Goal: Task Accomplishment & Management: Use online tool/utility

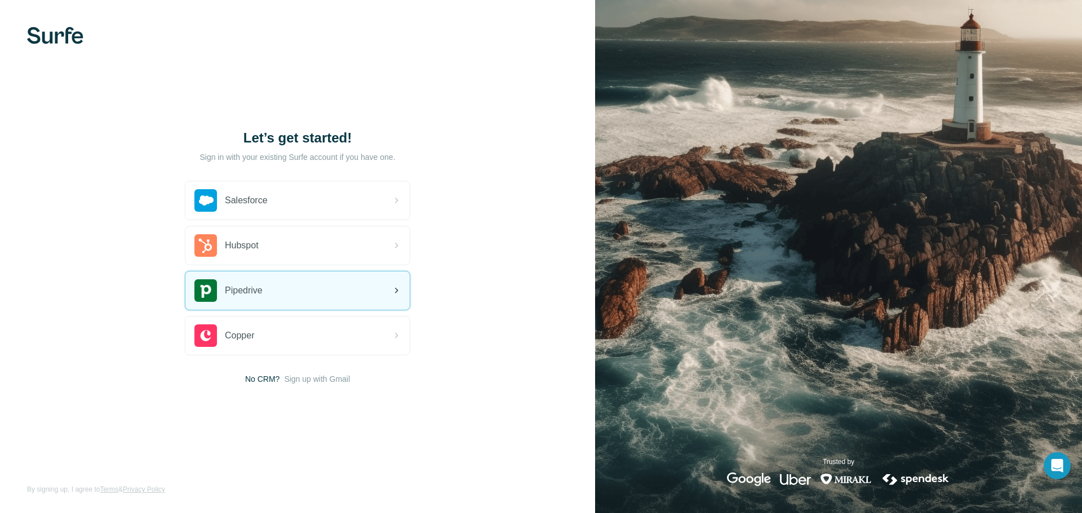
click at [334, 296] on div "Pipedrive" at bounding box center [297, 291] width 224 height 38
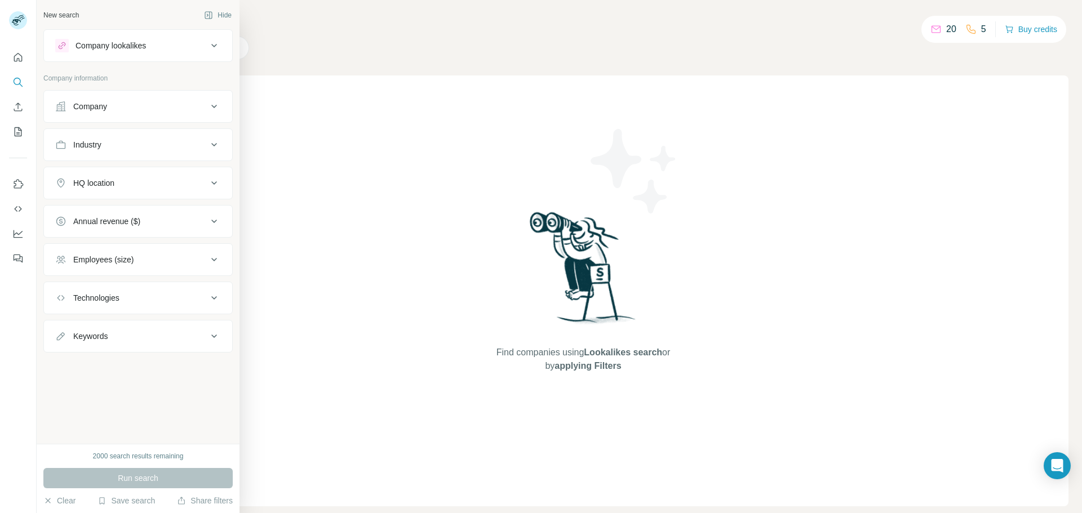
click at [206, 147] on div "Industry" at bounding box center [131, 144] width 152 height 11
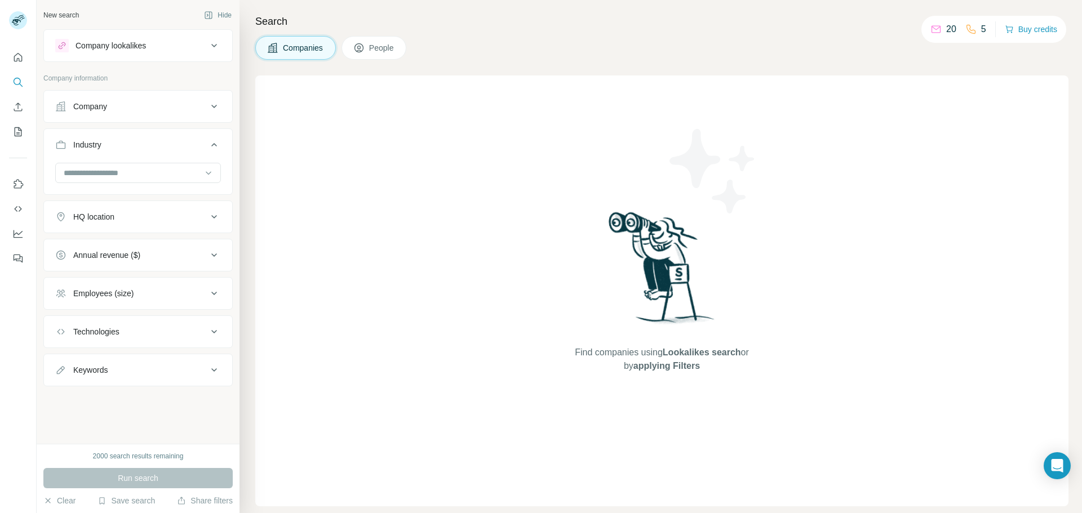
click at [204, 167] on icon at bounding box center [208, 172] width 11 height 11
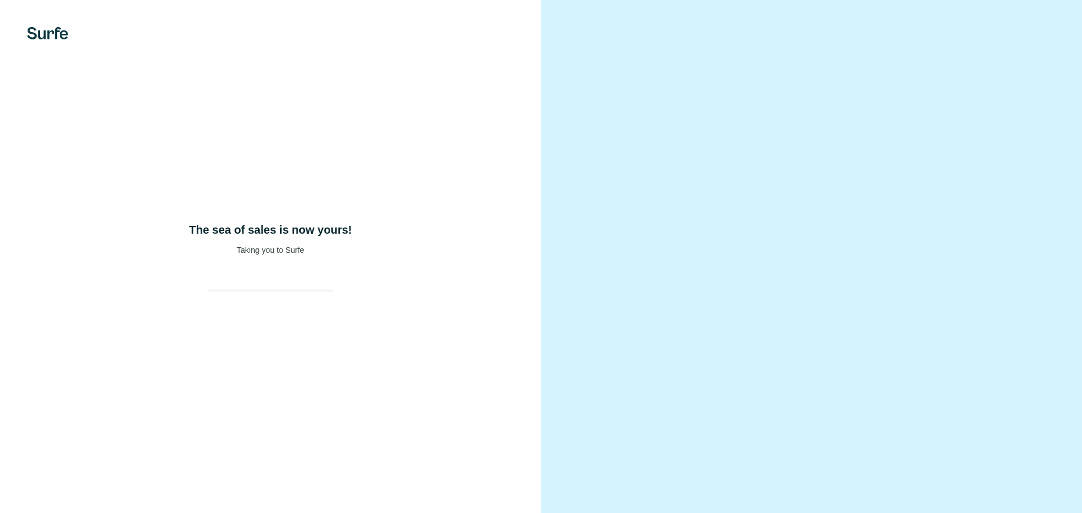
click at [283, 213] on div "The sea of sales is now yours! Taking you to Surfe" at bounding box center [270, 256] width 541 height 513
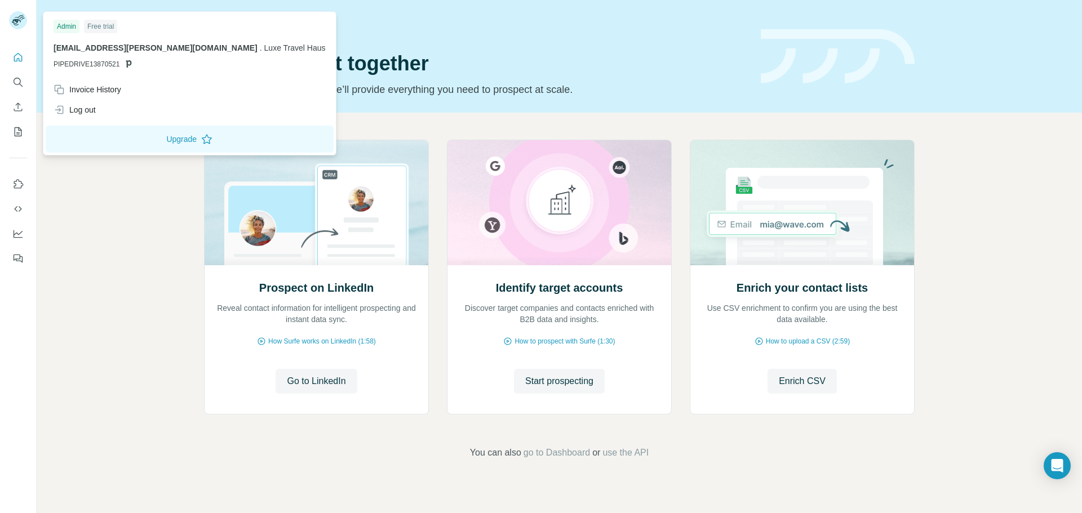
click at [18, 26] on rect at bounding box center [18, 20] width 18 height 18
click at [575, 382] on span "Start prospecting" at bounding box center [559, 382] width 68 height 14
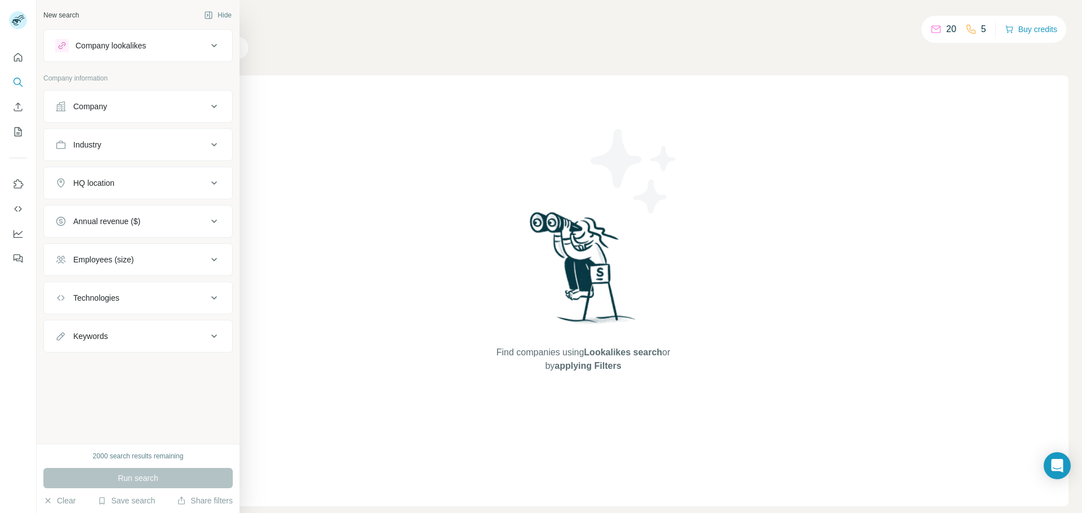
click at [188, 54] on button "Company lookalikes" at bounding box center [138, 45] width 188 height 27
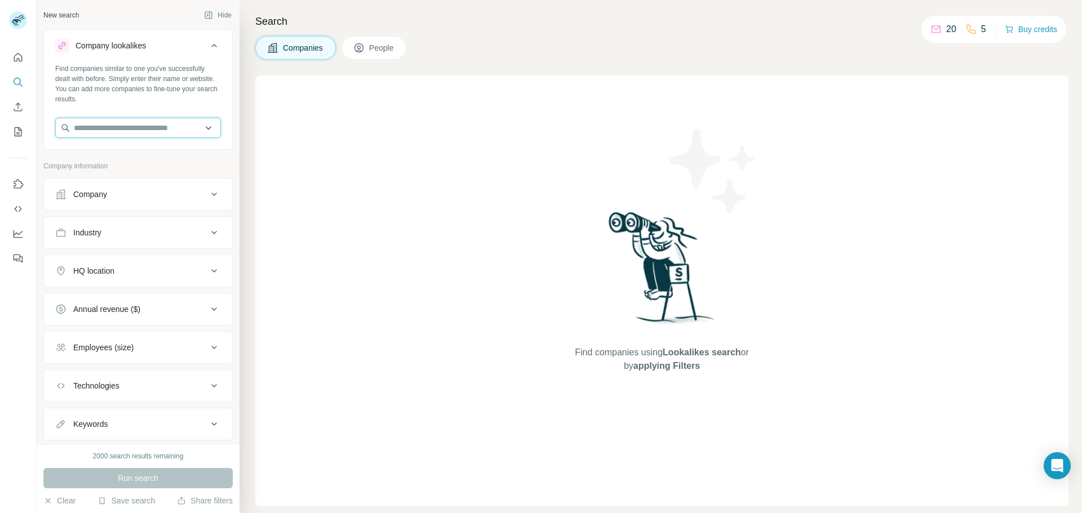
click at [160, 123] on input "text" at bounding box center [138, 128] width 166 height 20
click at [377, 55] on button "People" at bounding box center [374, 48] width 65 height 24
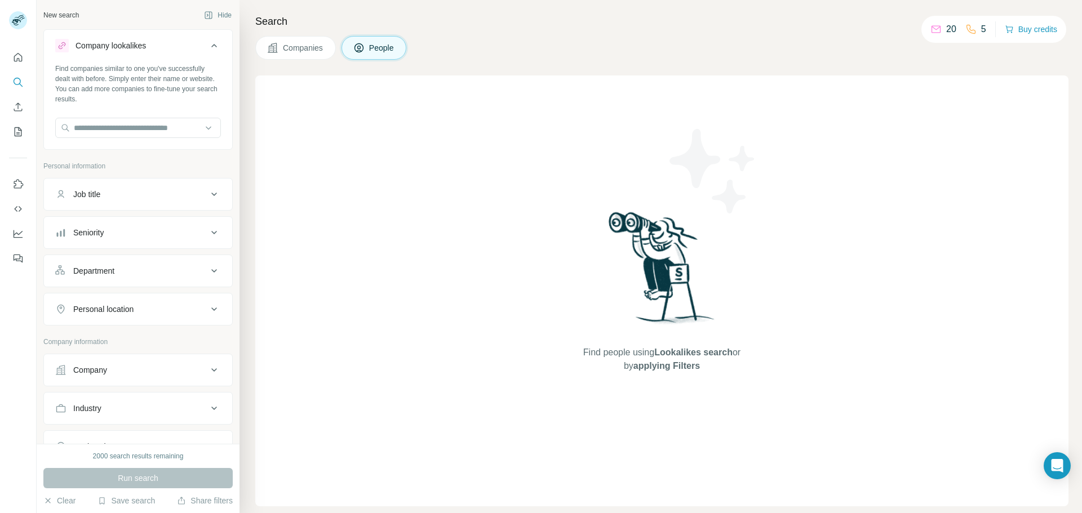
click at [207, 51] on icon at bounding box center [214, 46] width 14 height 14
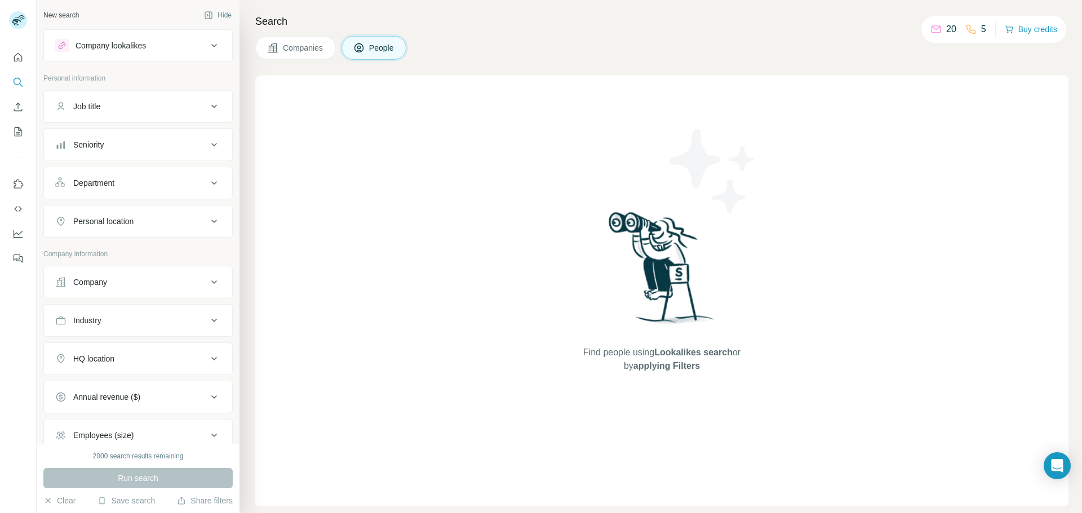
click at [185, 113] on button "Job title" at bounding box center [138, 106] width 188 height 27
click at [167, 134] on input "text" at bounding box center [126, 135] width 143 height 20
click at [203, 187] on button "Seniority" at bounding box center [138, 178] width 188 height 27
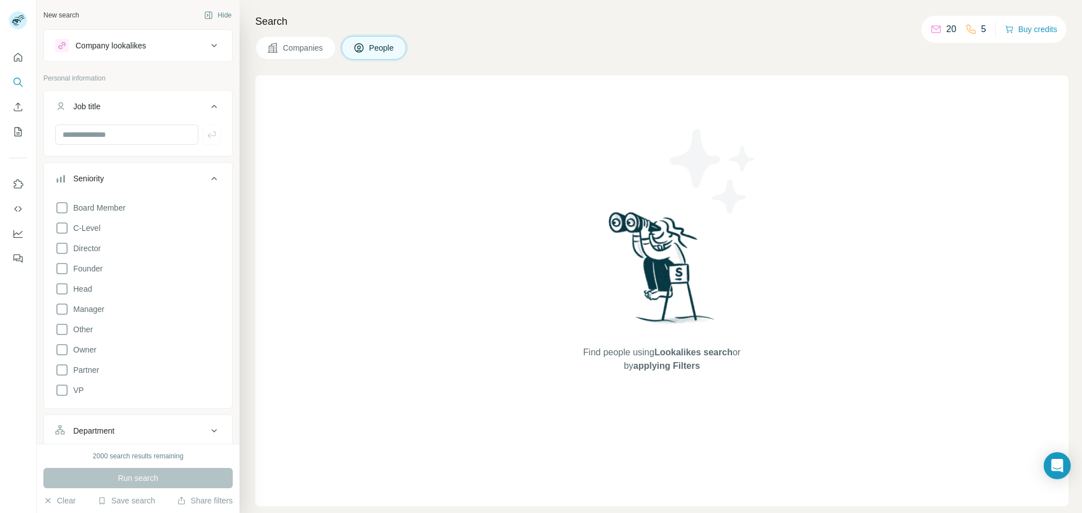
click at [209, 147] on div at bounding box center [138, 139] width 188 height 29
click at [229, 148] on div "New search Hide Company lookalikes Personal information Job title Seniority Boa…" at bounding box center [138, 222] width 203 height 444
click at [227, 76] on div "New search Hide Company lookalikes Personal information Job title Seniority Boa…" at bounding box center [138, 222] width 203 height 444
click at [212, 74] on p "Personal information" at bounding box center [137, 78] width 189 height 10
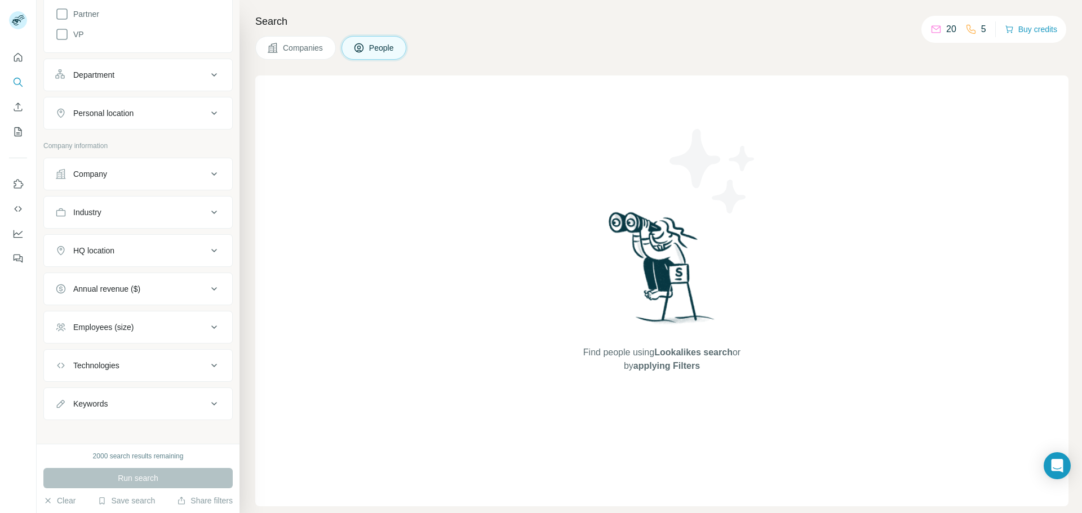
scroll to position [364, 0]
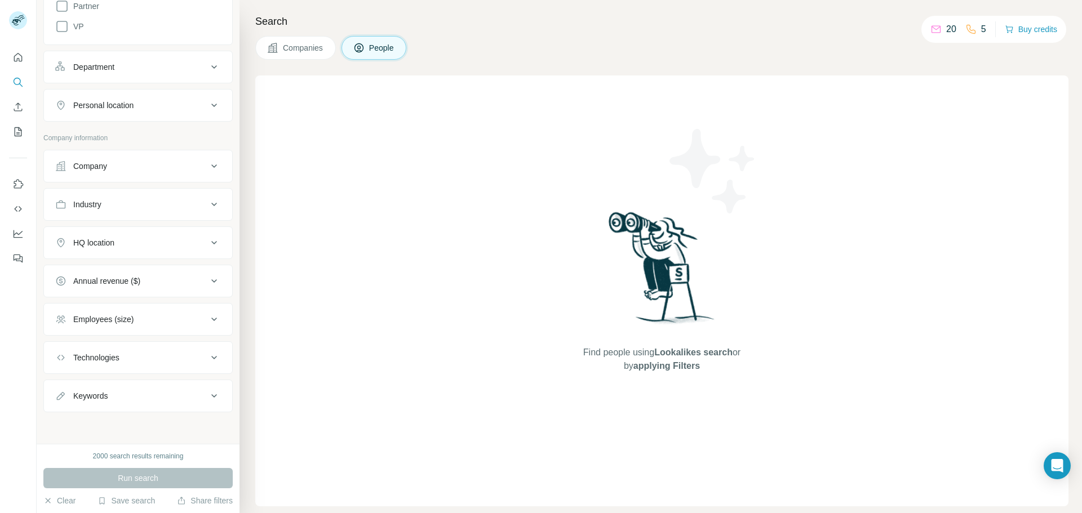
click at [207, 321] on icon at bounding box center [214, 320] width 14 height 14
click at [190, 364] on button "Technologies" at bounding box center [138, 357] width 188 height 27
click at [190, 364] on button "Technologies" at bounding box center [138, 360] width 188 height 32
click at [139, 105] on div "Personal location" at bounding box center [131, 105] width 152 height 11
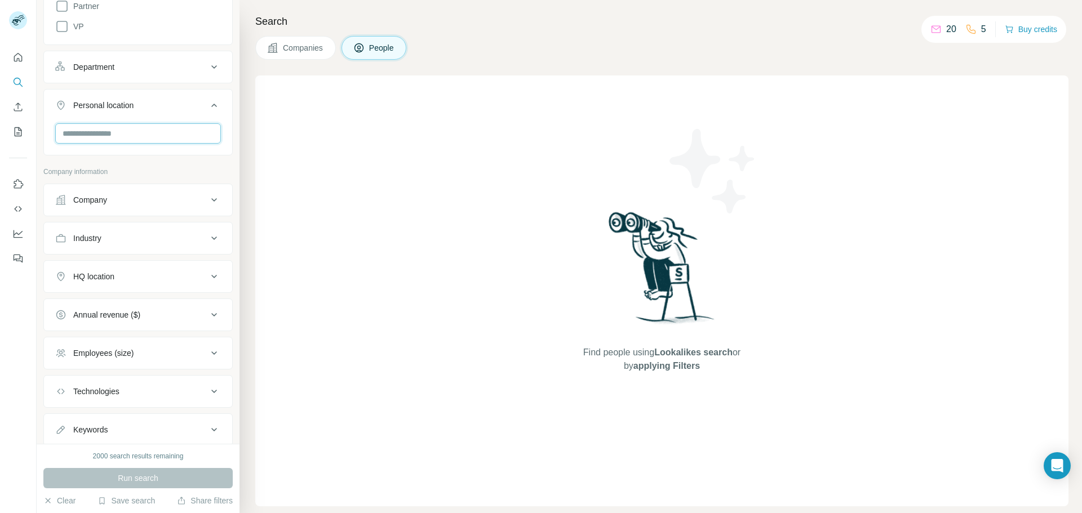
click at [150, 139] on input "text" at bounding box center [138, 133] width 166 height 20
type input "******"
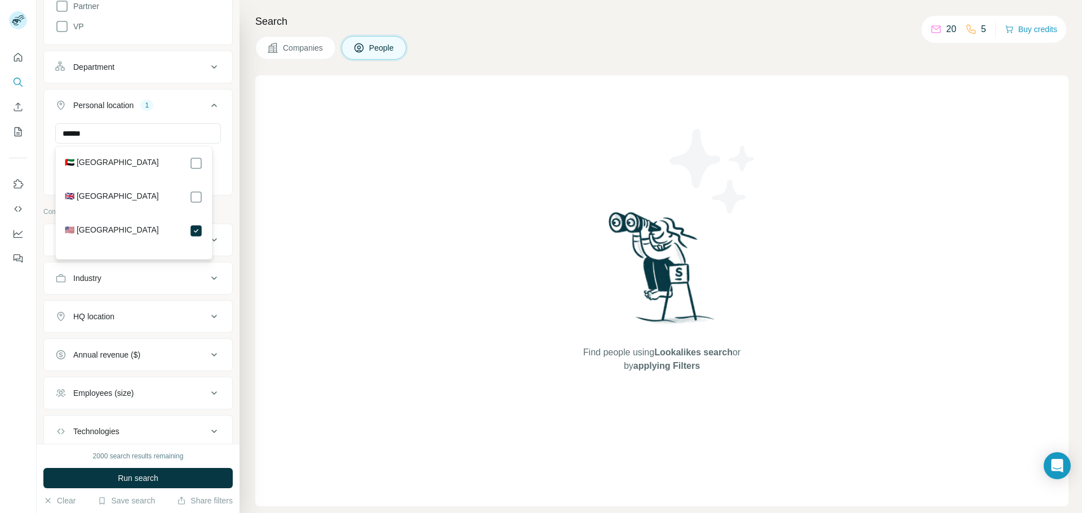
click at [165, 113] on button "Personal location 1" at bounding box center [138, 108] width 188 height 32
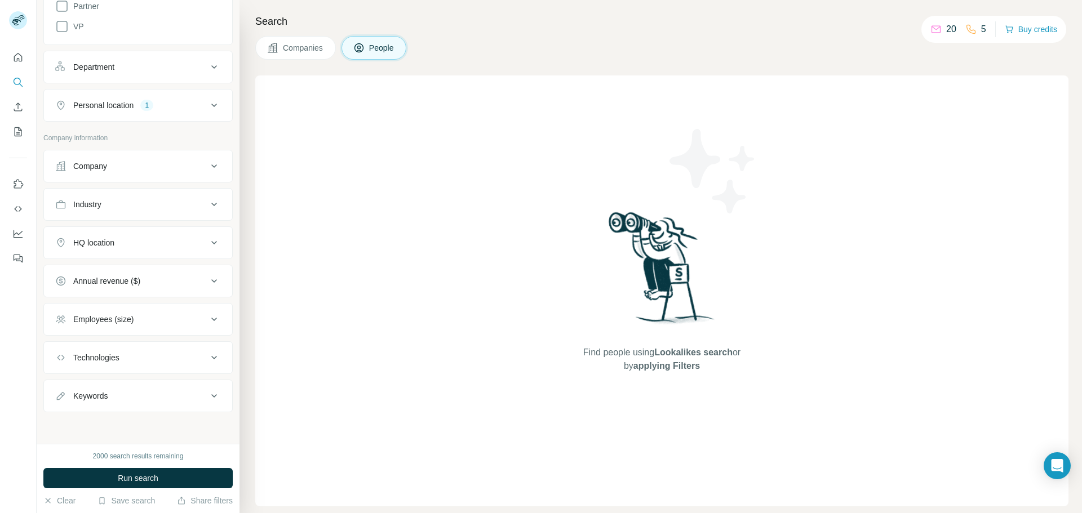
click at [148, 244] on div "HQ location" at bounding box center [131, 242] width 152 height 11
click at [40, 276] on div "New search Hide Company lookalikes Personal information Job title Seniority Boa…" at bounding box center [138, 222] width 203 height 444
click at [123, 316] on div "Annual revenue ($)" at bounding box center [106, 314] width 67 height 11
click at [63, 343] on icon at bounding box center [62, 340] width 14 height 14
click at [60, 360] on icon at bounding box center [62, 361] width 14 height 14
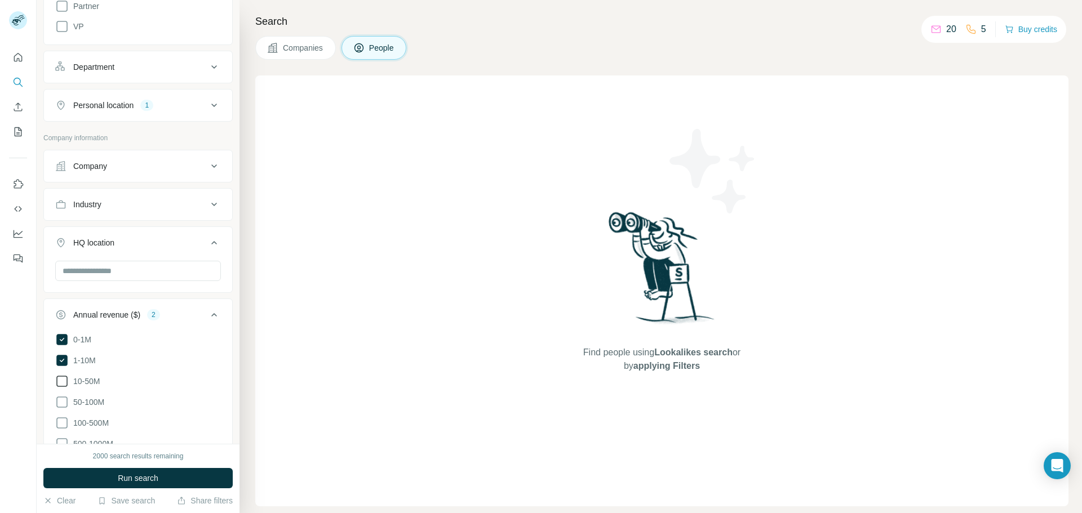
click at [62, 379] on icon at bounding box center [62, 382] width 14 height 14
click at [61, 400] on icon at bounding box center [62, 403] width 14 height 14
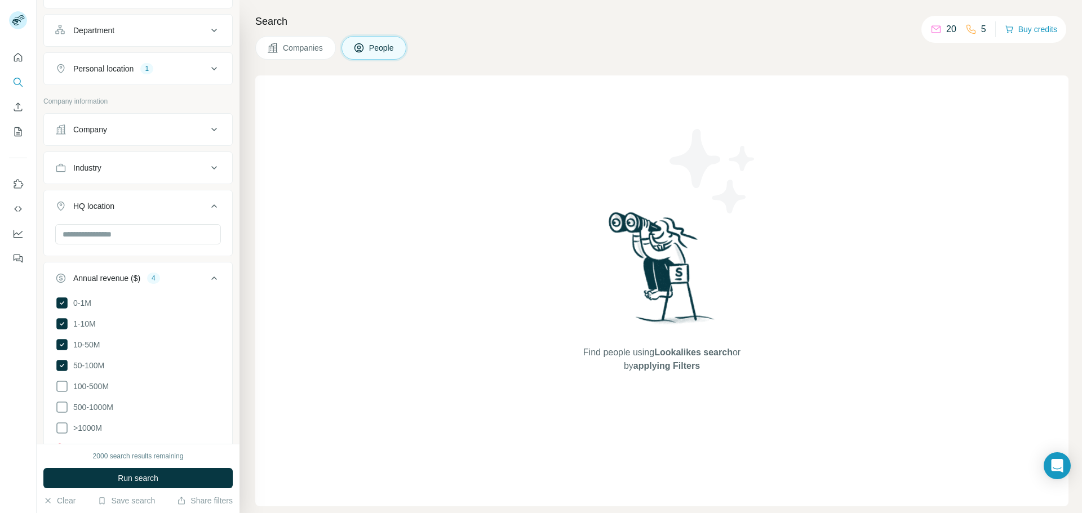
scroll to position [477, 0]
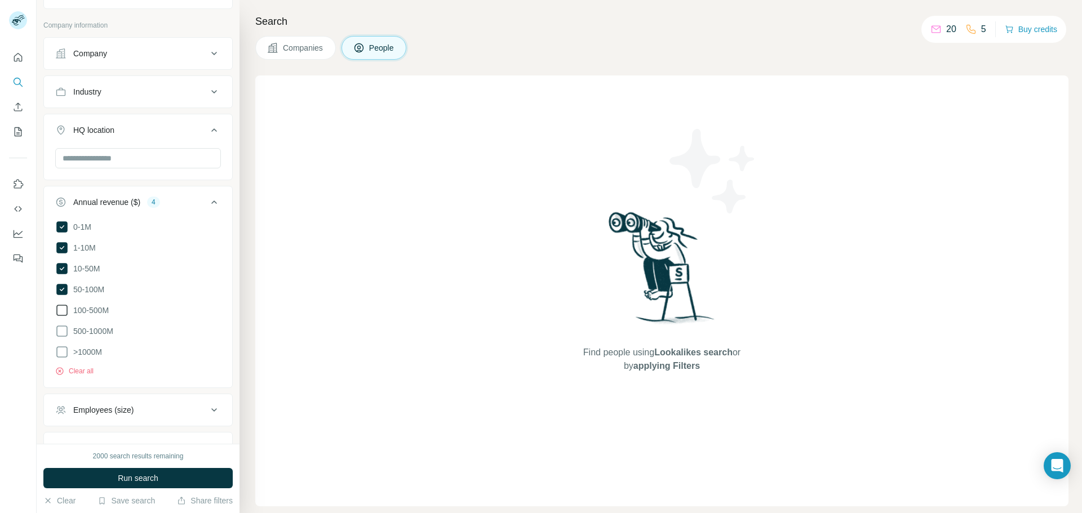
click at [60, 308] on icon at bounding box center [62, 311] width 14 height 14
click at [41, 379] on div "New search Hide Company lookalikes Personal information Job title Seniority Boa…" at bounding box center [138, 222] width 203 height 444
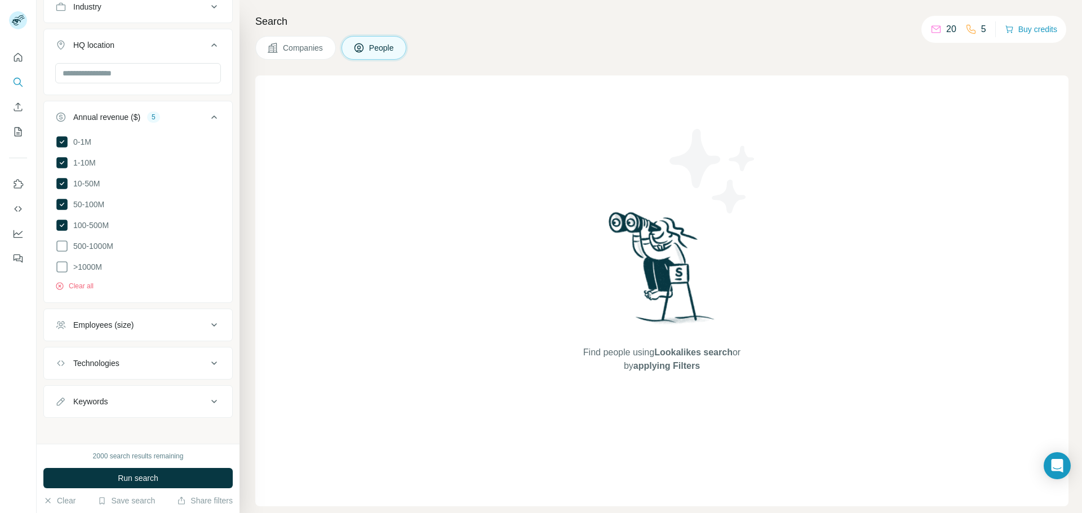
scroll to position [568, 0]
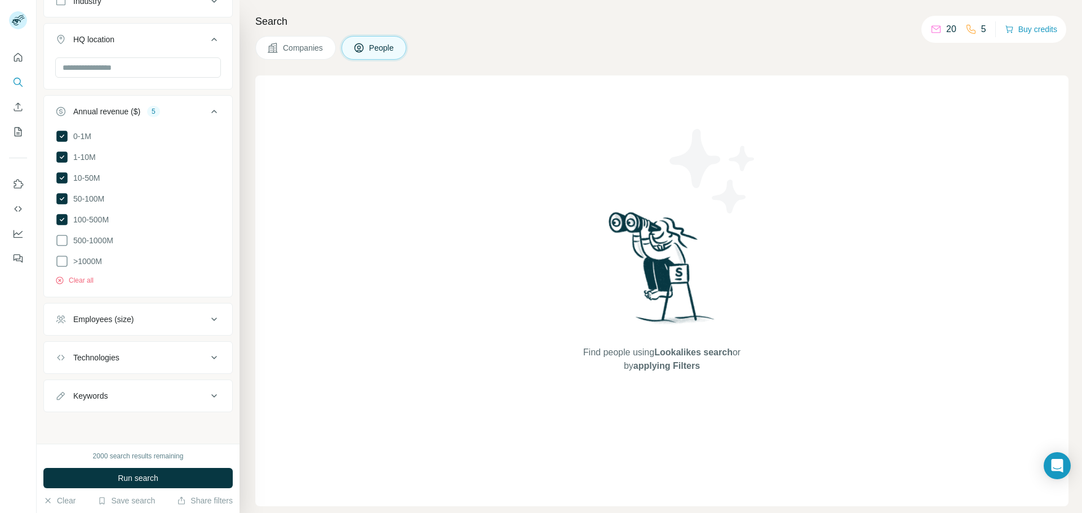
click at [194, 392] on div "Keywords" at bounding box center [131, 396] width 152 height 11
click at [138, 430] on input "text" at bounding box center [126, 424] width 143 height 20
type input "**********"
type input "*********"
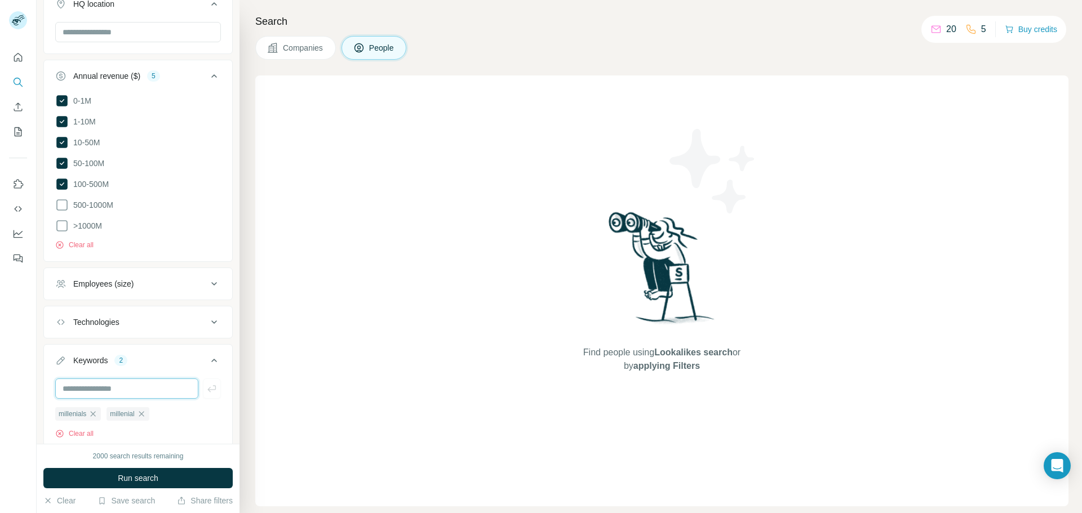
scroll to position [644, 0]
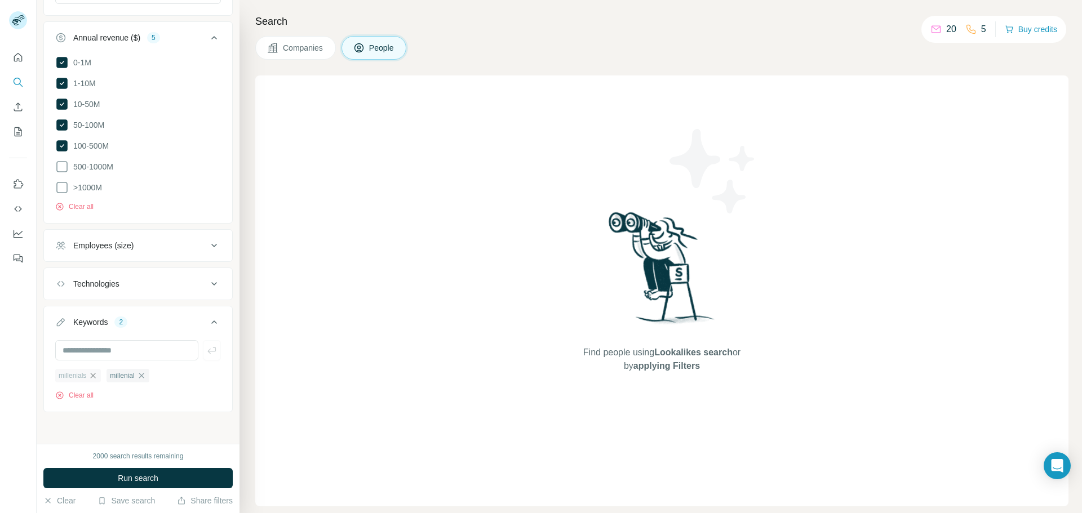
click at [94, 376] on icon "button" at bounding box center [92, 375] width 9 height 9
click at [143, 378] on ul "millenial" at bounding box center [138, 376] width 166 height 14
click at [98, 344] on input "text" at bounding box center [126, 350] width 143 height 20
click at [92, 378] on icon "button" at bounding box center [89, 375] width 9 height 9
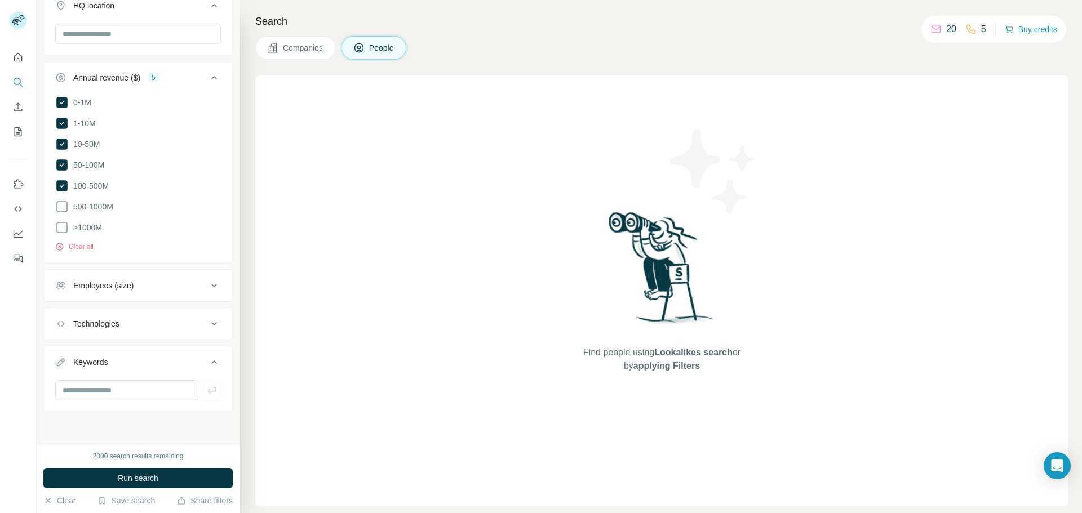
scroll to position [601, 0]
click at [114, 393] on input "text" at bounding box center [126, 390] width 143 height 20
type input "**********"
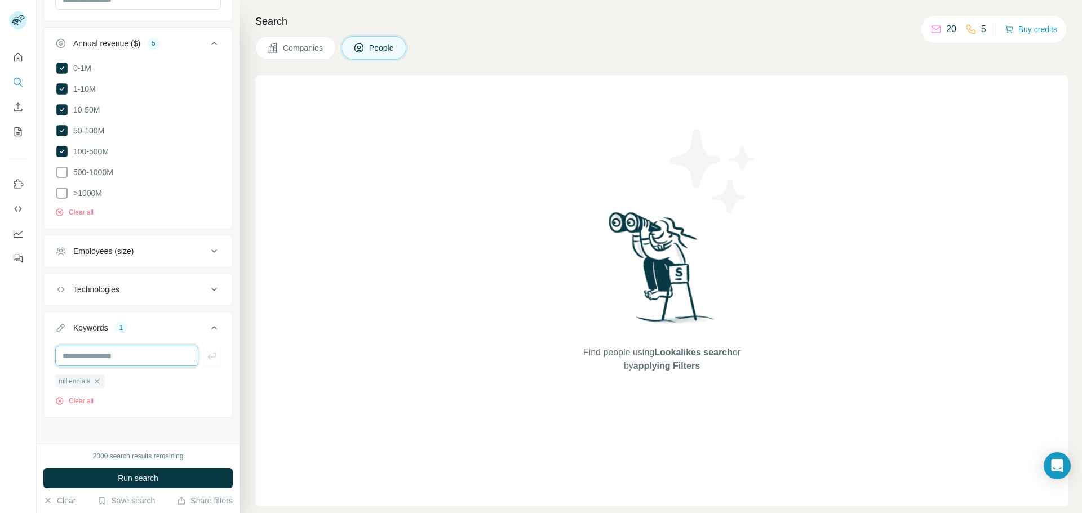
scroll to position [644, 0]
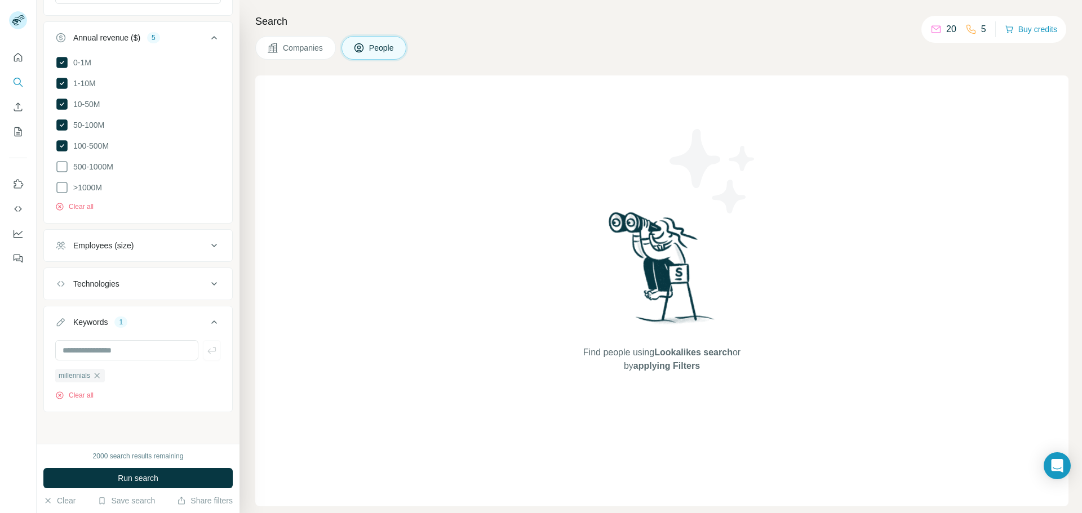
click at [143, 483] on span "Run search" at bounding box center [138, 478] width 41 height 11
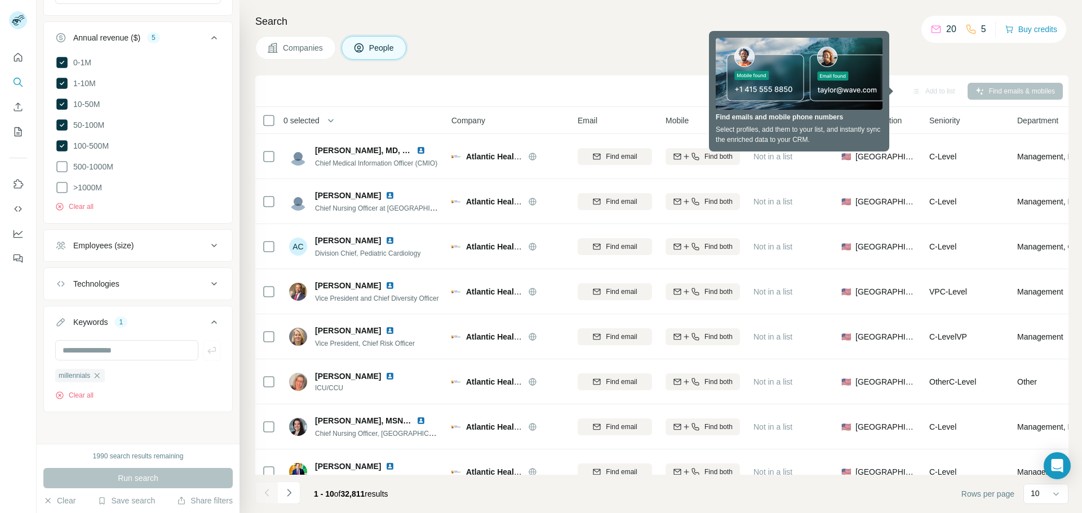
click at [932, 29] on icon at bounding box center [936, 28] width 9 height 4
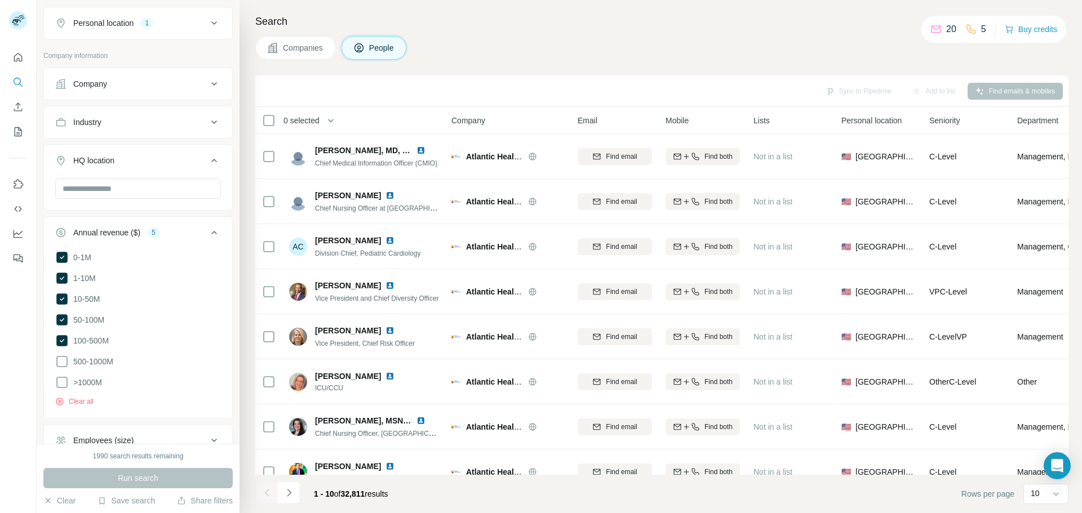
scroll to position [644, 0]
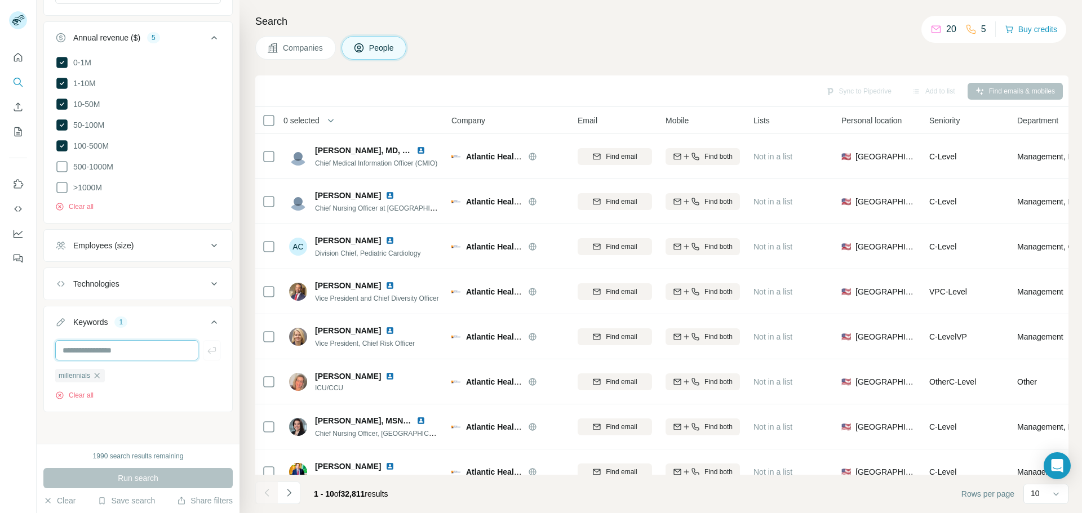
click at [132, 347] on input "text" at bounding box center [126, 350] width 143 height 20
type input "**********"
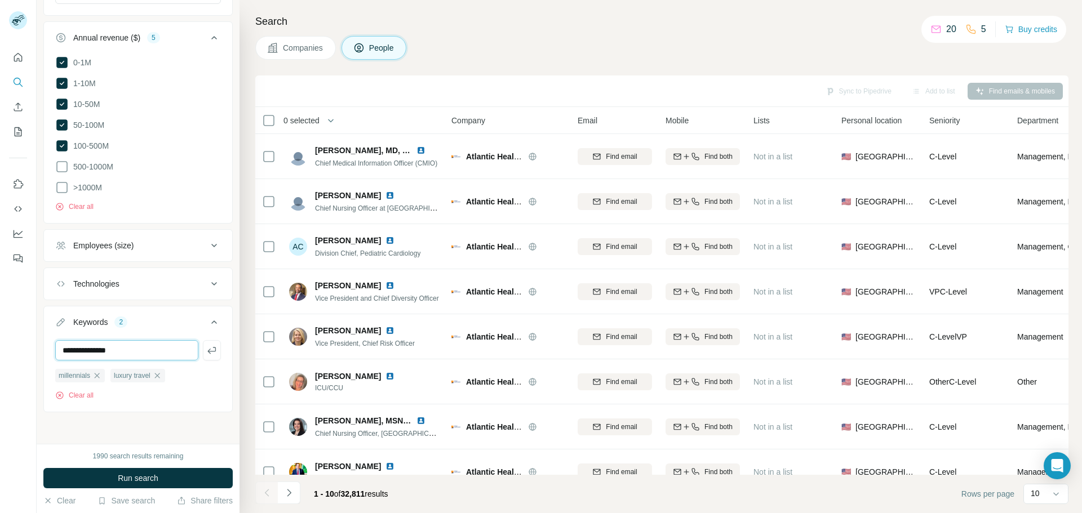
type input "**********"
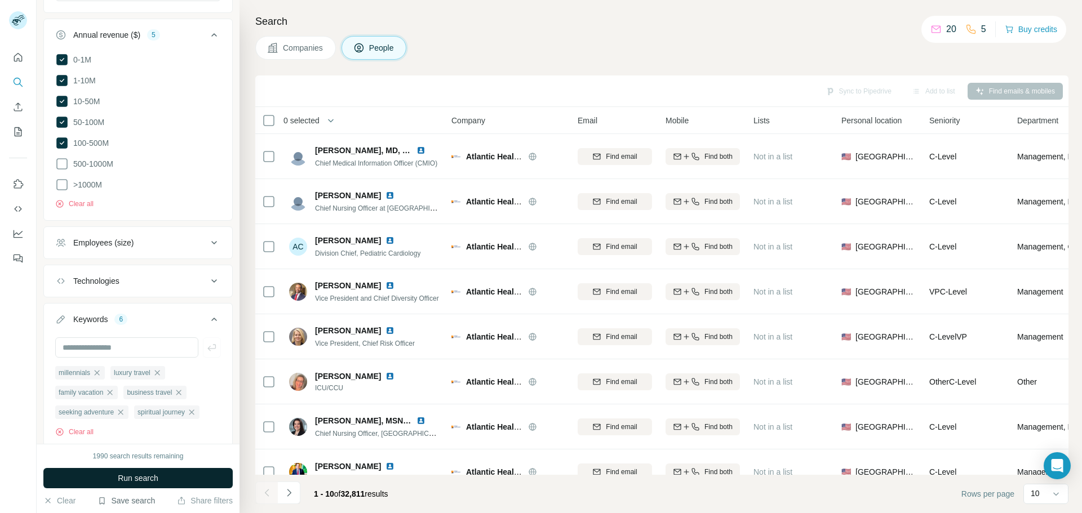
click at [151, 471] on button "Run search" at bounding box center [137, 478] width 189 height 20
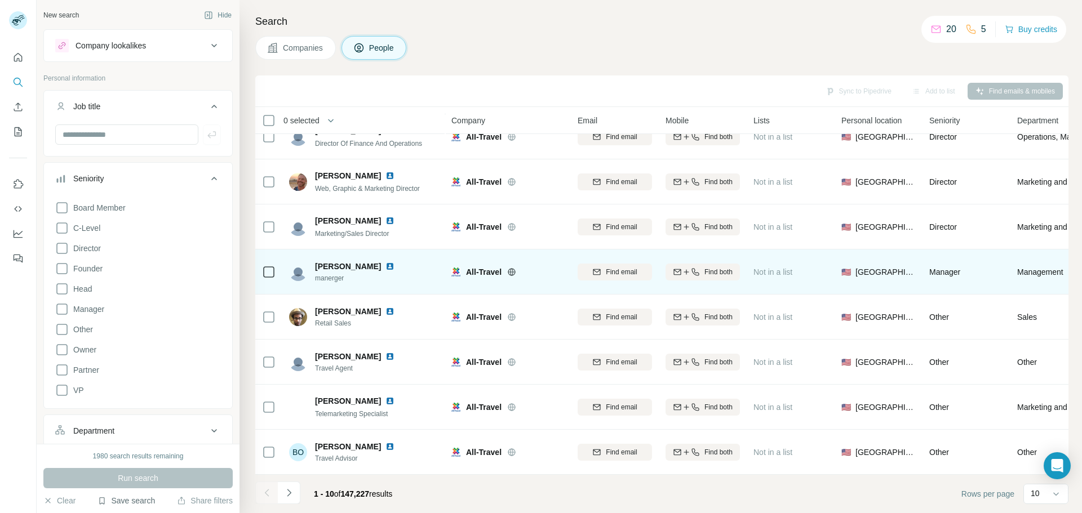
scroll to position [119, 0]
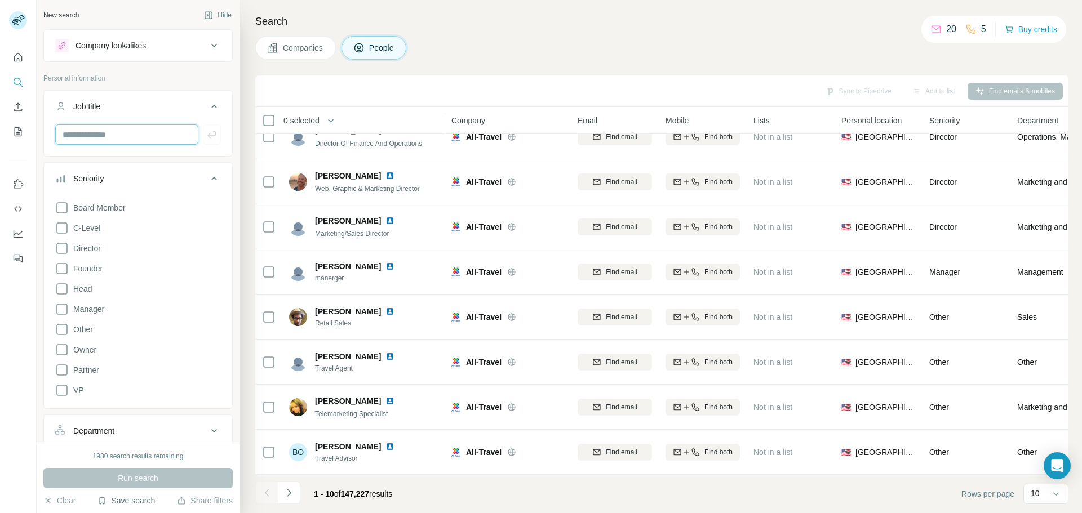
click at [123, 140] on input "text" at bounding box center [126, 135] width 143 height 20
type input "********"
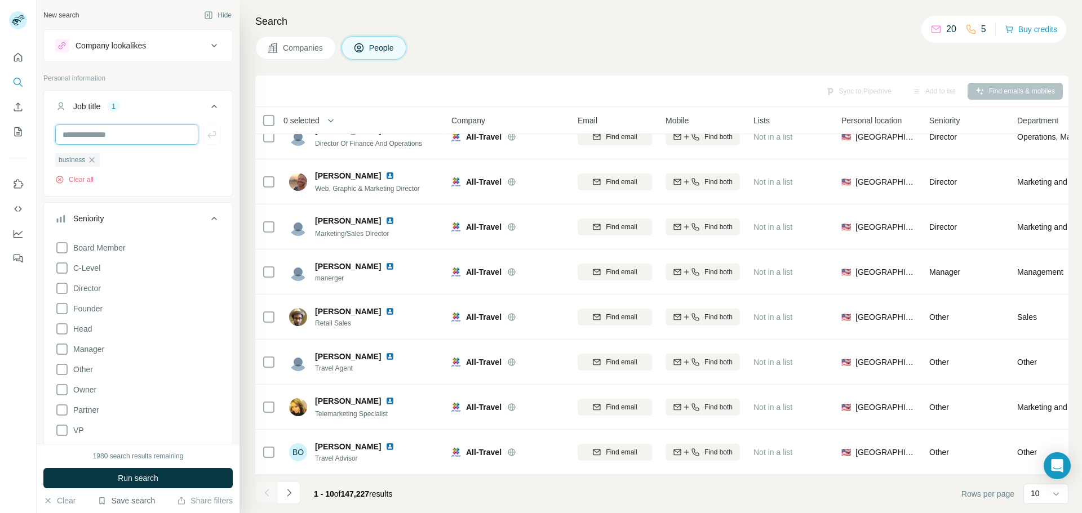
scroll to position [56, 0]
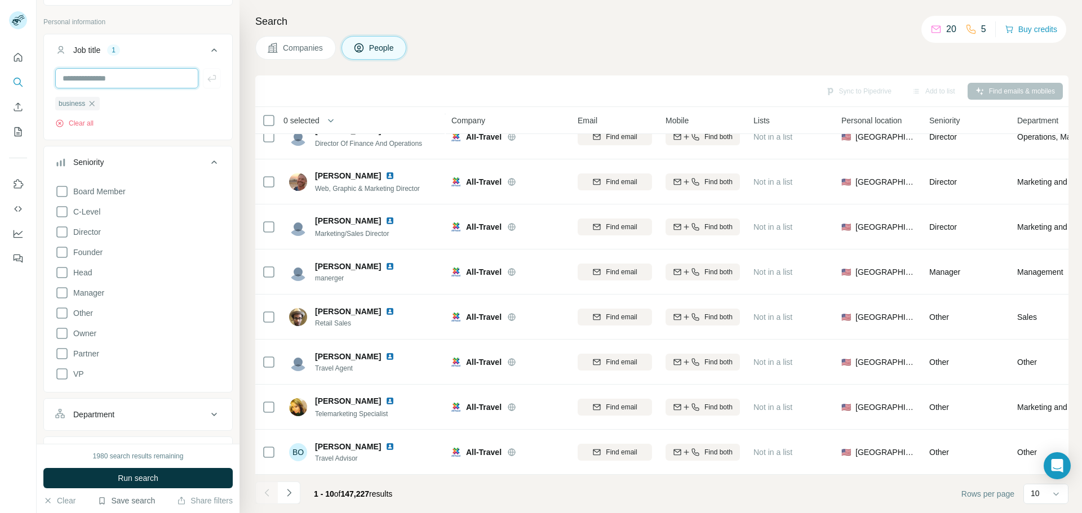
click at [113, 78] on input "text" at bounding box center [126, 78] width 143 height 20
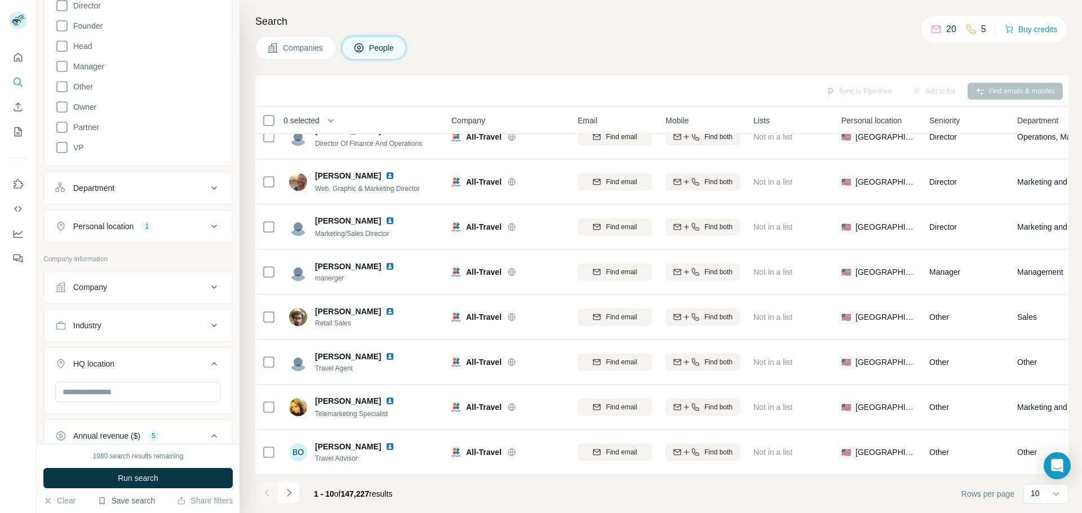
scroll to position [282, 0]
click at [160, 184] on button "Department" at bounding box center [138, 189] width 188 height 27
click at [155, 224] on input at bounding box center [132, 217] width 139 height 12
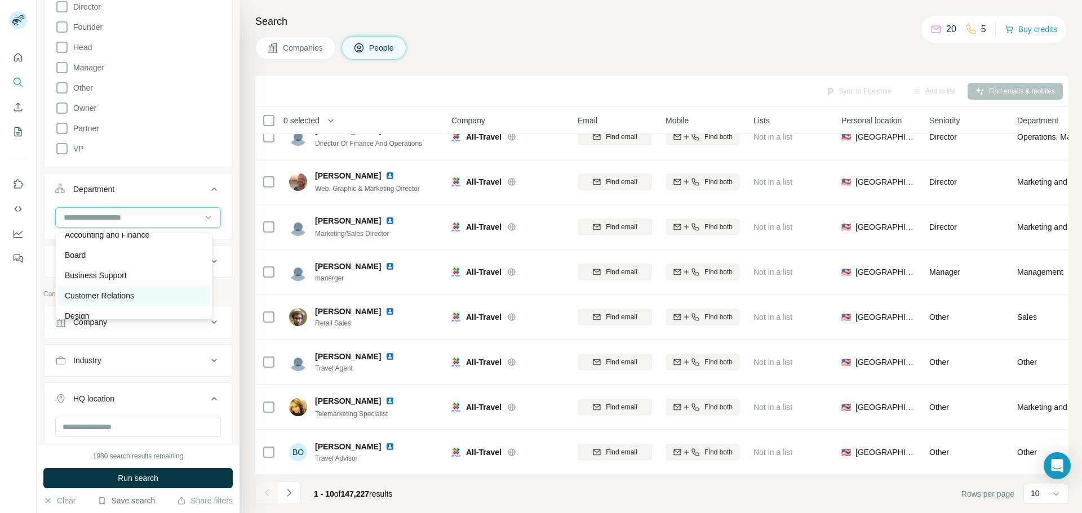
scroll to position [0, 0]
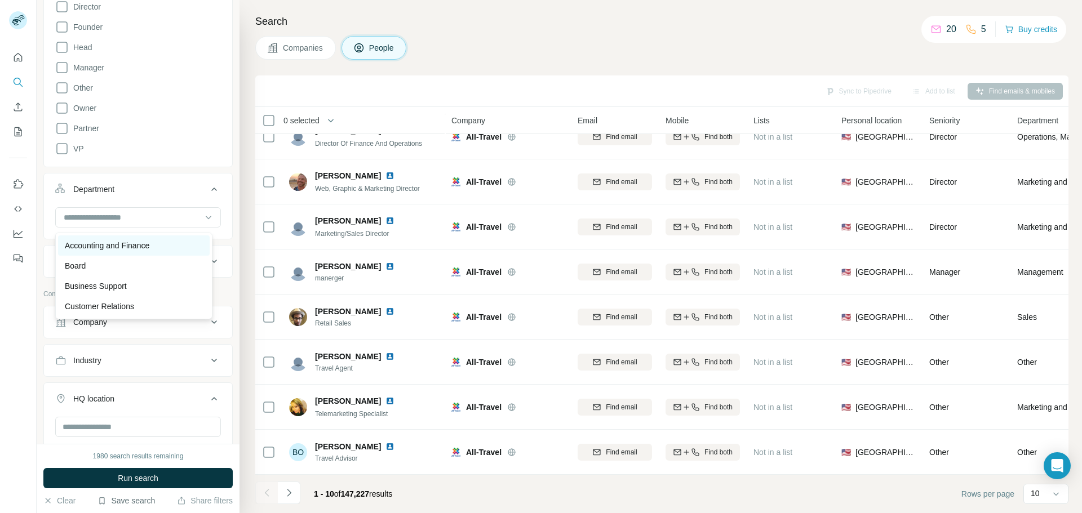
click at [149, 247] on p "Accounting and Finance" at bounding box center [107, 245] width 85 height 11
click at [167, 219] on input at bounding box center [132, 217] width 139 height 12
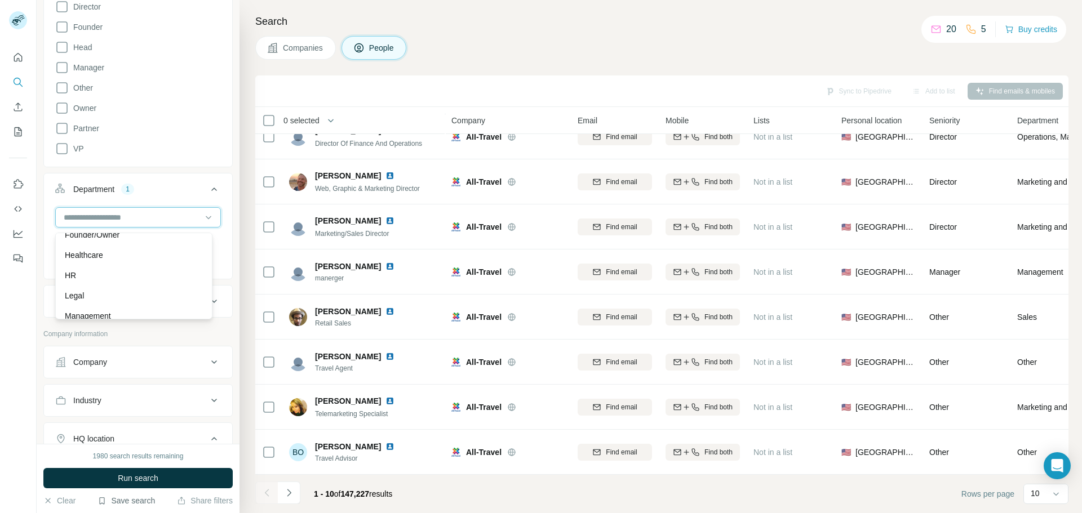
scroll to position [169, 0]
click at [122, 241] on div "Healthcare" at bounding box center [134, 238] width 138 height 11
click at [167, 217] on input at bounding box center [132, 217] width 139 height 12
click at [140, 287] on p "PR and Communications" at bounding box center [108, 288] width 87 height 11
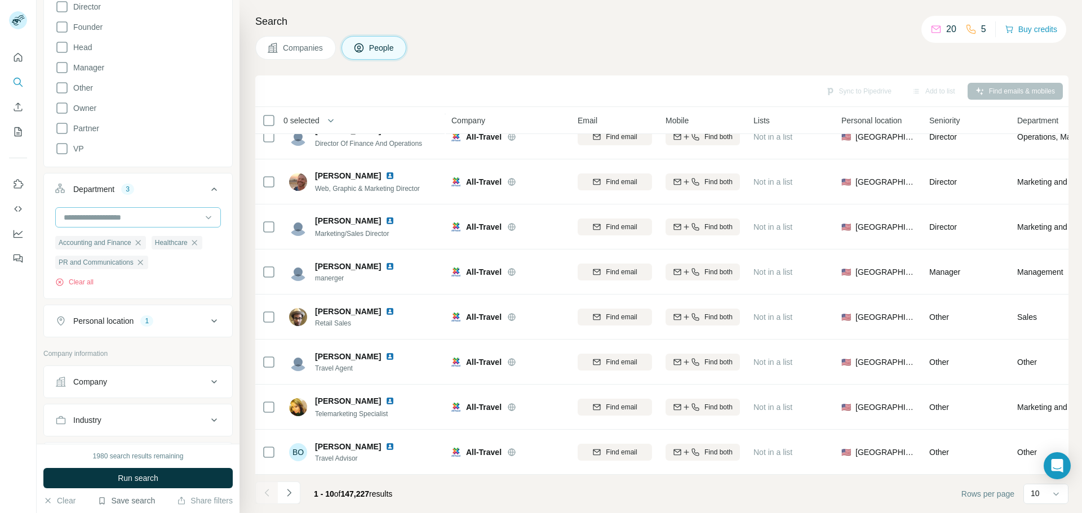
click at [166, 219] on input at bounding box center [132, 217] width 139 height 12
click at [158, 264] on div "Sales" at bounding box center [134, 265] width 138 height 11
click at [179, 384] on button "Company" at bounding box center [138, 382] width 188 height 27
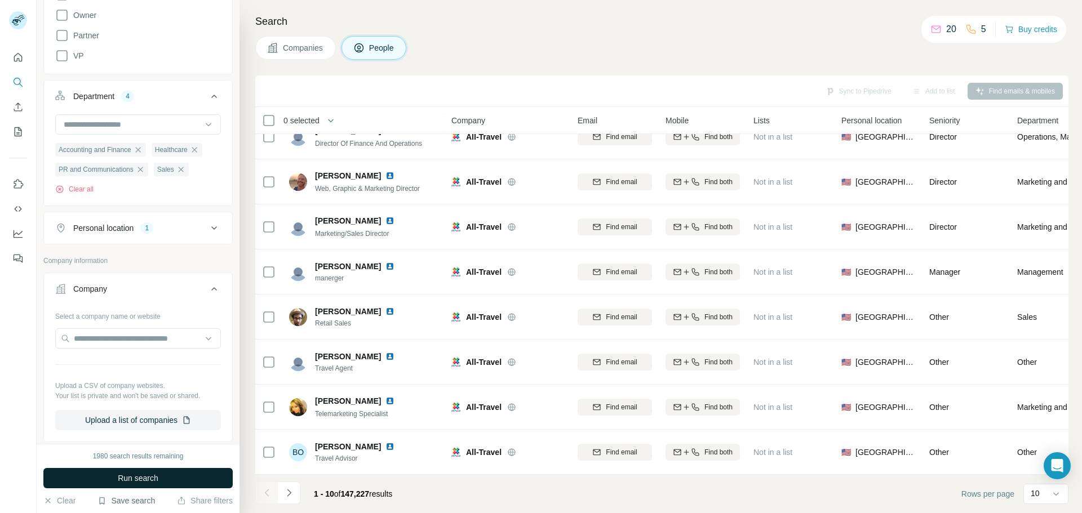
scroll to position [395, 0]
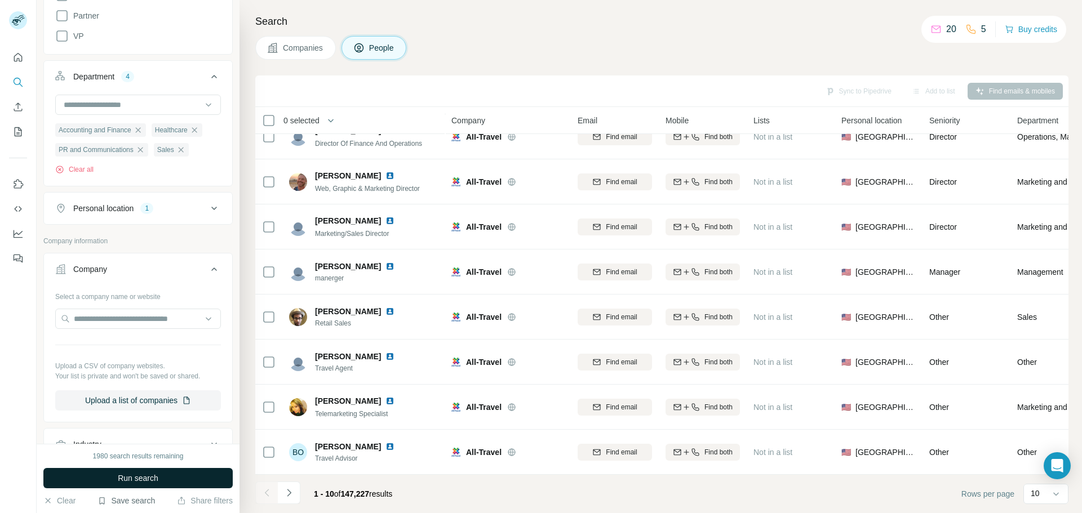
click at [170, 476] on button "Run search" at bounding box center [137, 478] width 189 height 20
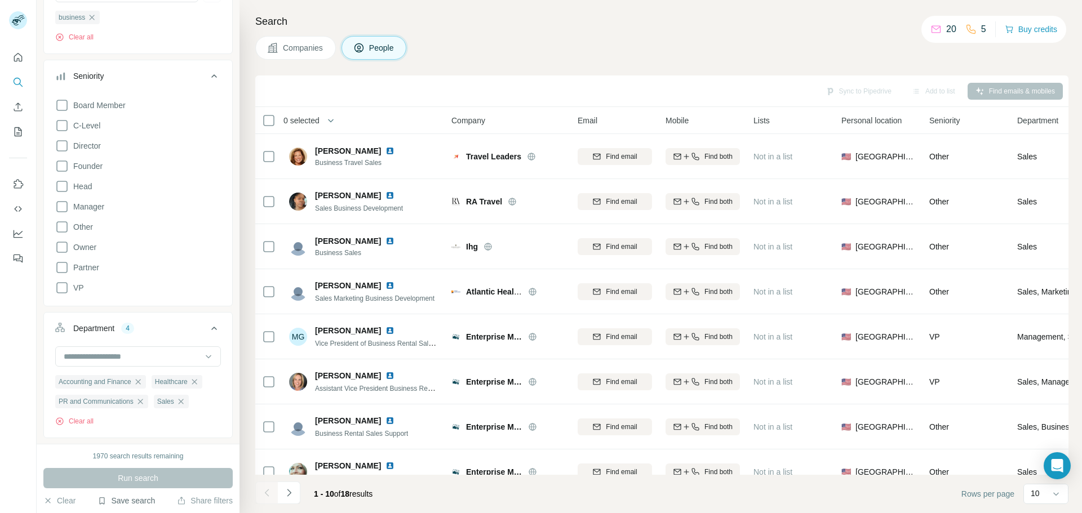
scroll to position [0, 0]
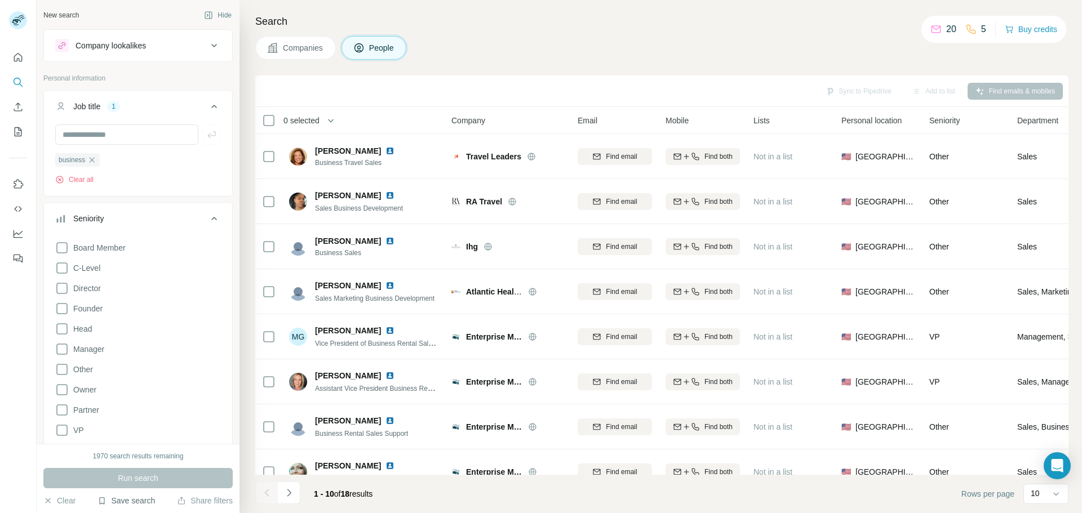
drag, startPoint x: 185, startPoint y: 37, endPoint x: 183, endPoint y: 54, distance: 17.7
click at [185, 37] on button "Company lookalikes" at bounding box center [138, 45] width 188 height 27
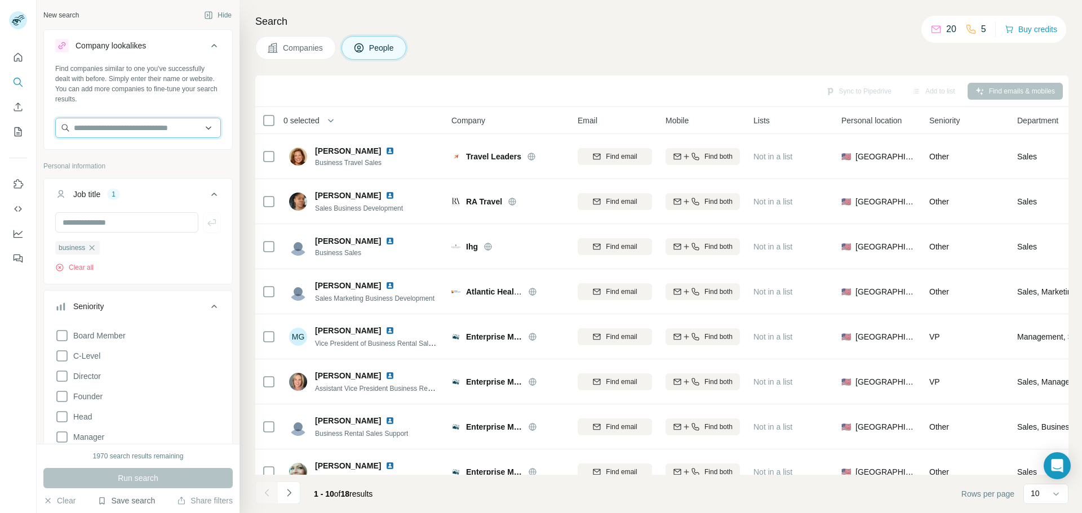
click at [142, 136] on input "text" at bounding box center [138, 128] width 166 height 20
type input "******"
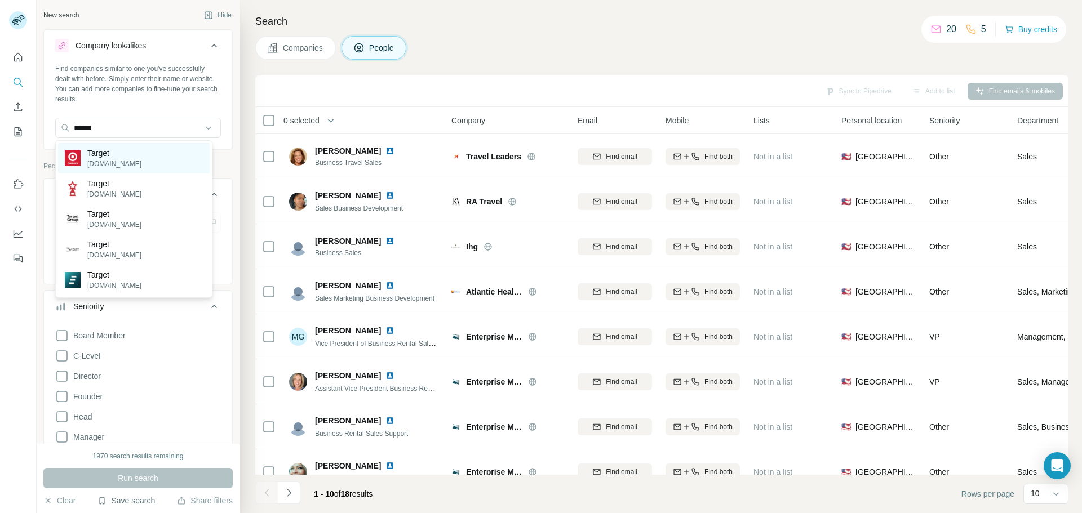
click at [137, 146] on div "Target target.com" at bounding box center [134, 158] width 152 height 30
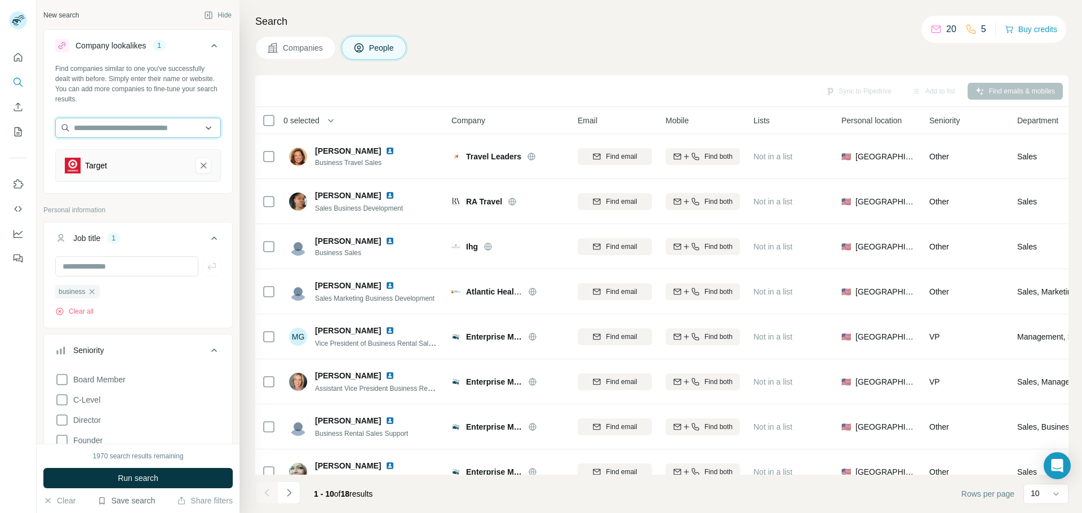
click at [138, 124] on input "text" at bounding box center [138, 128] width 166 height 20
click at [148, 477] on span "Run search" at bounding box center [138, 478] width 41 height 11
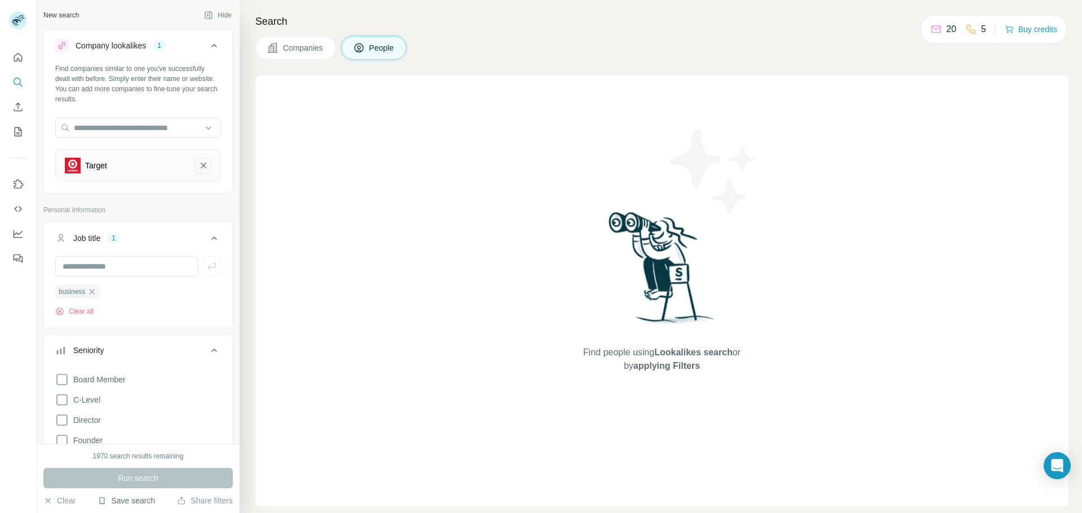
click at [200, 168] on button "Target-remove-button" at bounding box center [204, 166] width 16 height 16
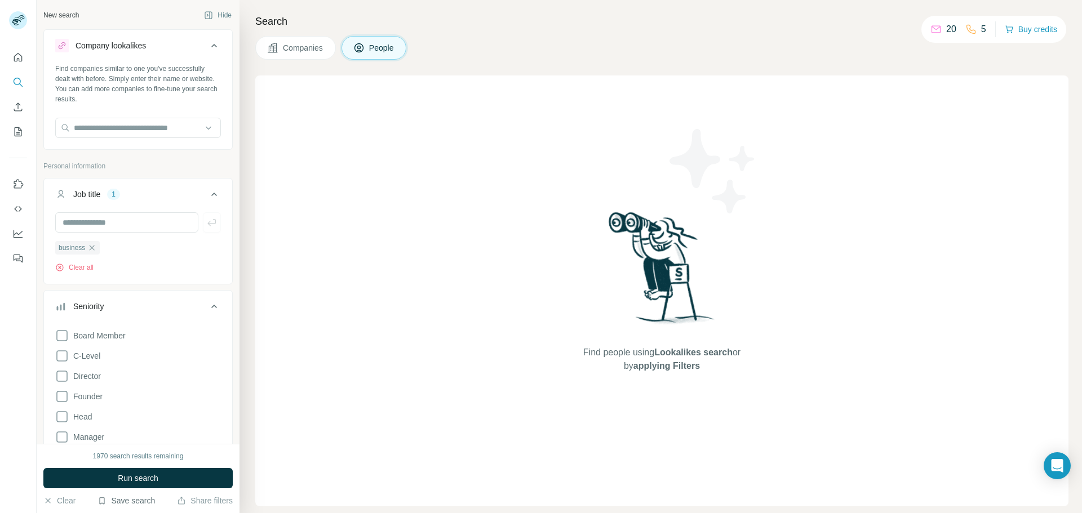
click at [207, 196] on icon at bounding box center [214, 195] width 14 height 14
click at [207, 188] on icon at bounding box center [214, 195] width 14 height 14
click at [92, 251] on icon "button" at bounding box center [91, 247] width 9 height 9
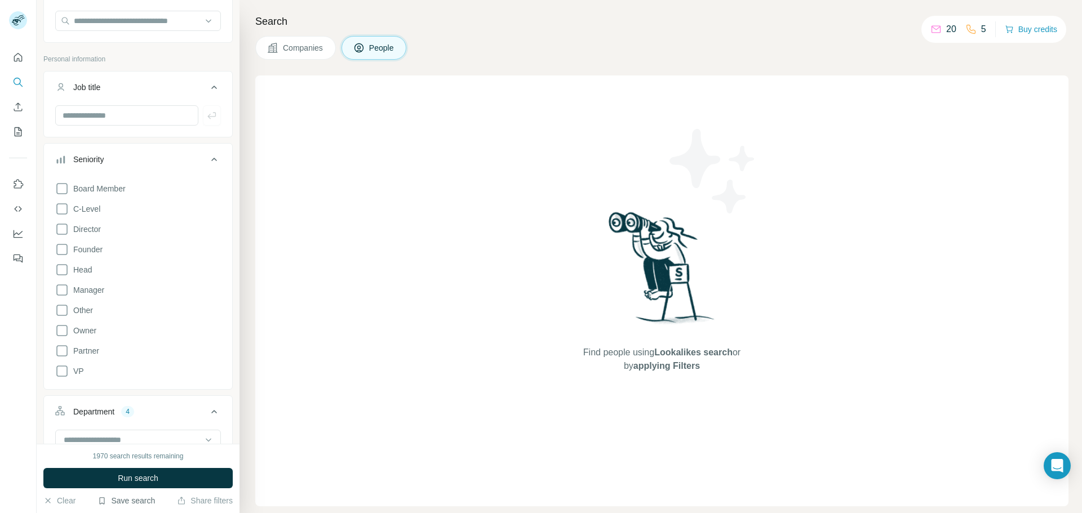
scroll to position [113, 0]
click at [60, 285] on icon at bounding box center [62, 285] width 14 height 14
click at [61, 329] on icon at bounding box center [62, 325] width 14 height 14
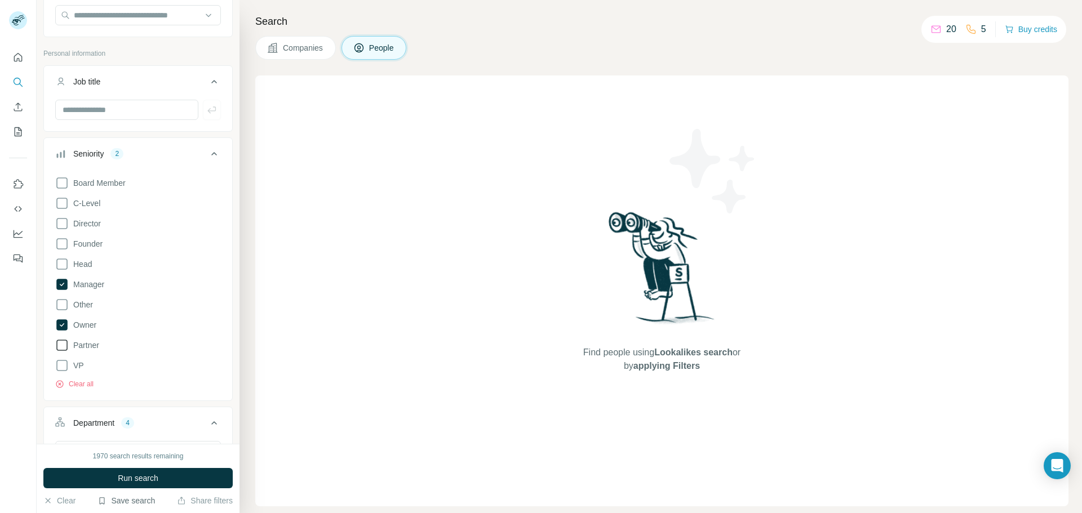
click at [62, 343] on icon at bounding box center [62, 346] width 14 height 14
click at [62, 363] on icon at bounding box center [62, 366] width 14 height 14
click at [63, 245] on icon at bounding box center [62, 244] width 14 height 14
click at [63, 188] on icon at bounding box center [61, 183] width 11 height 11
drag, startPoint x: 135, startPoint y: 469, endPoint x: 145, endPoint y: 479, distance: 13.2
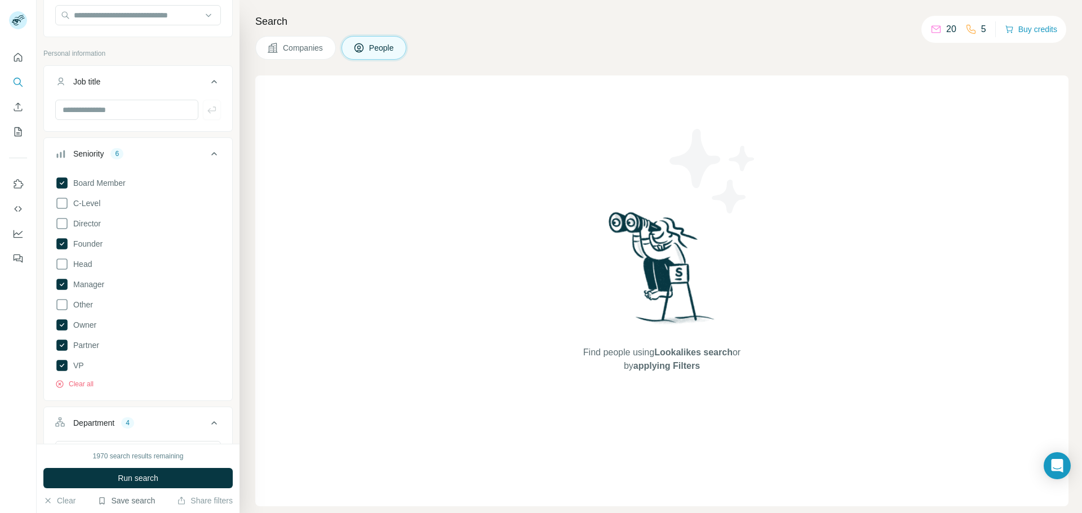
click at [135, 470] on button "Run search" at bounding box center [137, 478] width 189 height 20
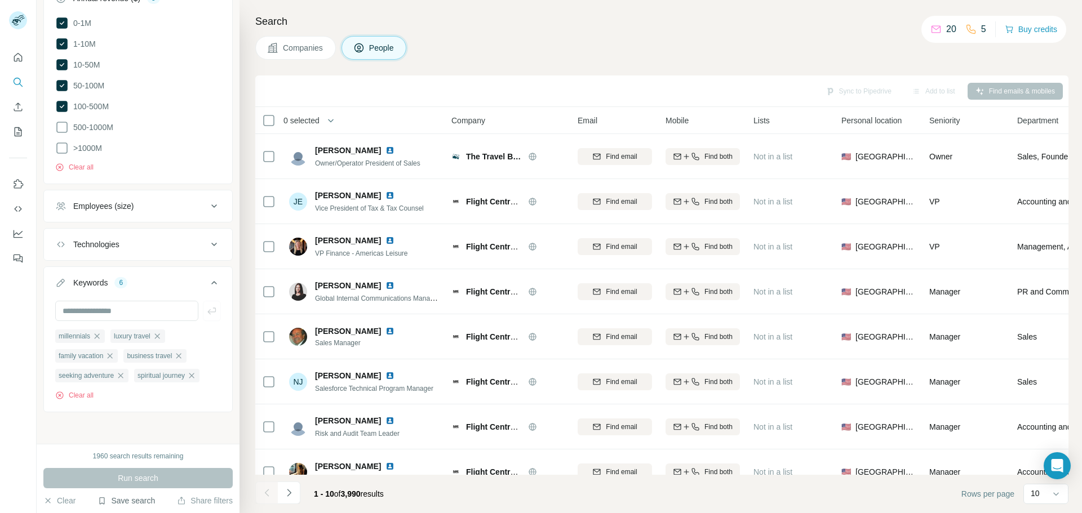
scroll to position [1030, 0]
click at [158, 332] on icon "button" at bounding box center [157, 336] width 9 height 9
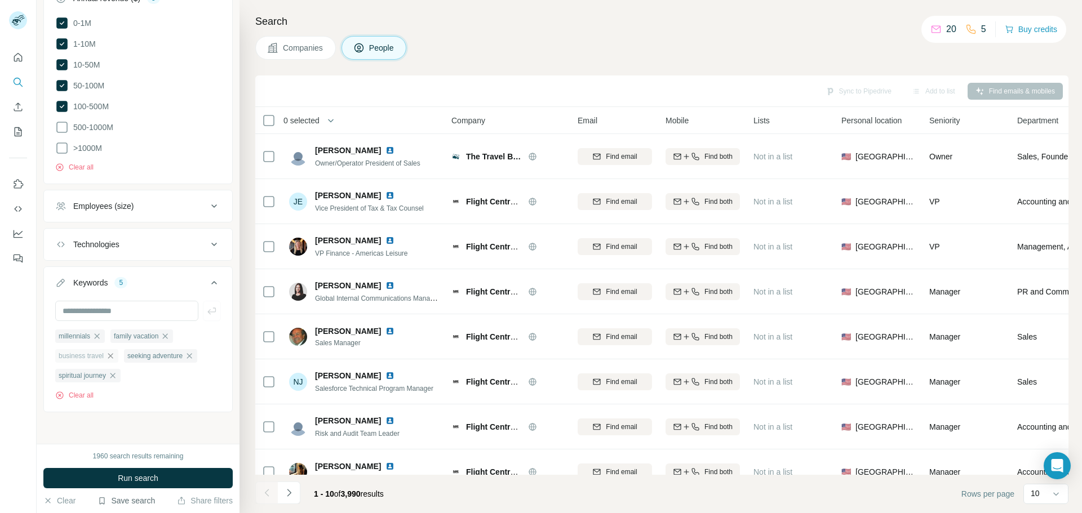
click at [115, 352] on icon "button" at bounding box center [110, 356] width 9 height 9
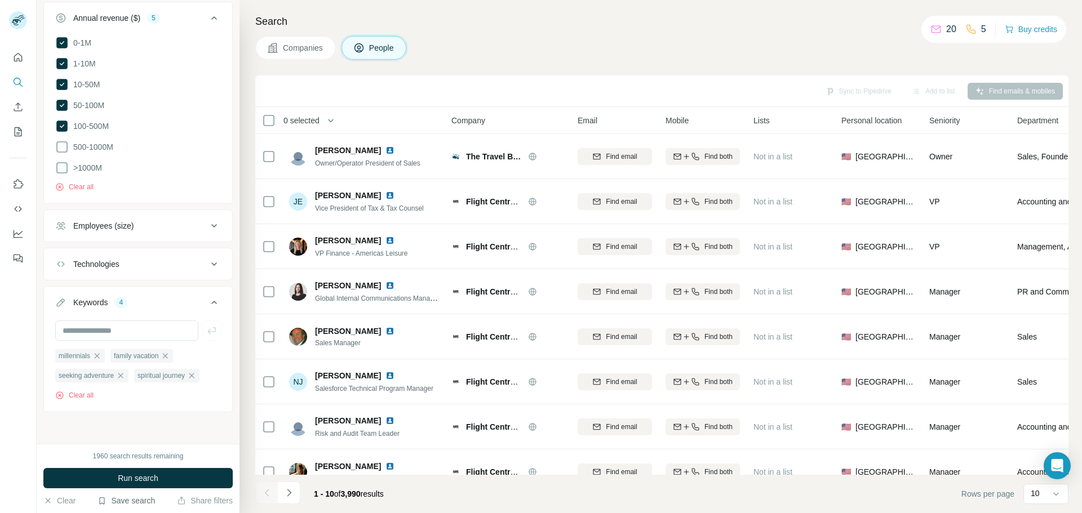
scroll to position [1008, 0]
click at [151, 484] on span "Run search" at bounding box center [138, 478] width 41 height 11
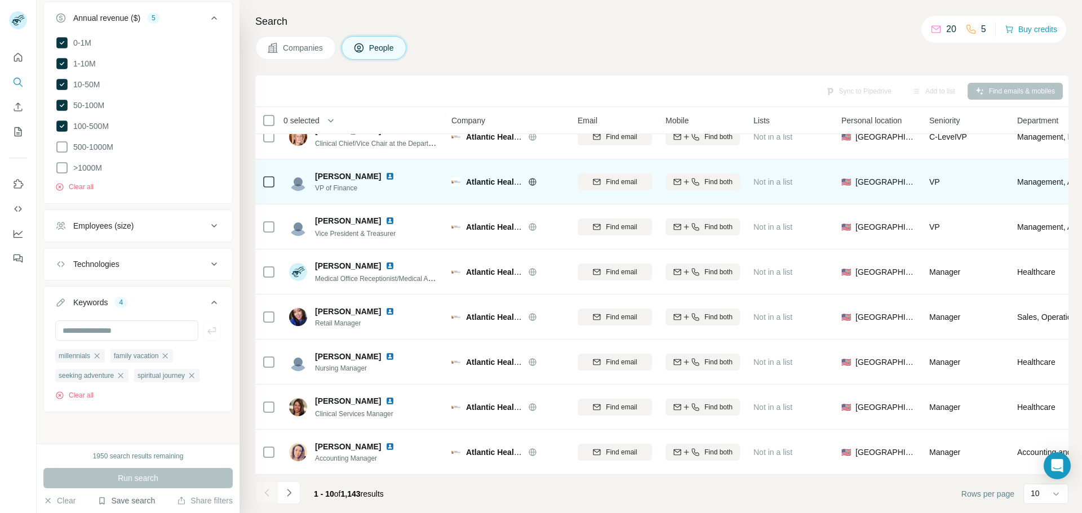
scroll to position [119, 0]
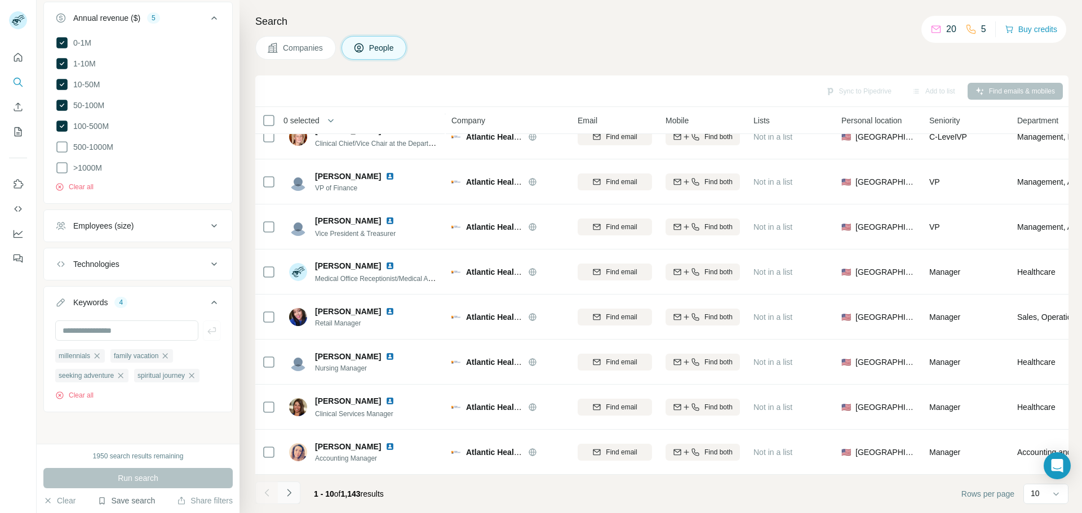
click at [292, 495] on icon "Navigate to next page" at bounding box center [288, 493] width 11 height 11
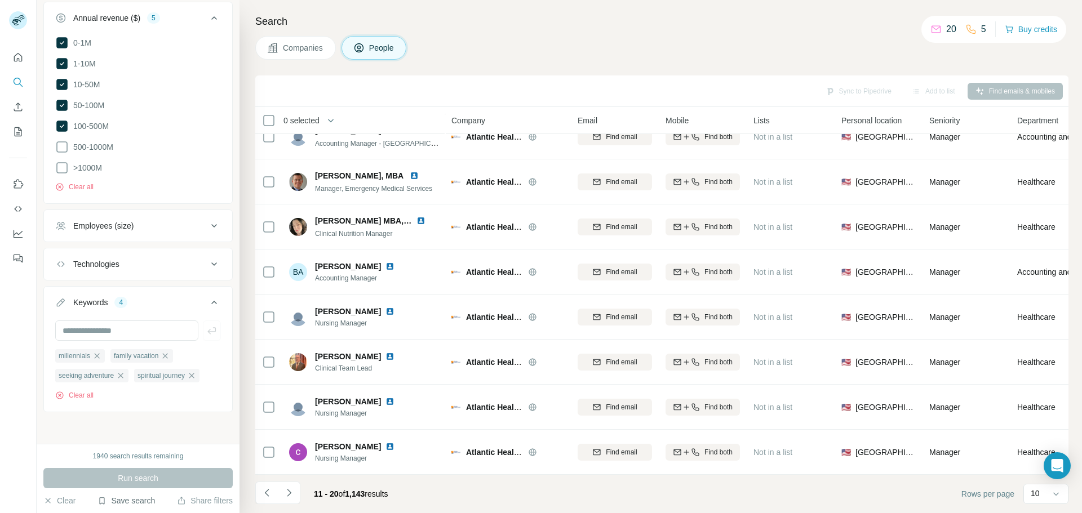
click at [1005, 88] on div "Sync to Pipedrive Add to list Find emails & mobiles" at bounding box center [662, 91] width 802 height 20
click at [842, 92] on div "Sync to Pipedrive Add to list Find emails & mobiles" at bounding box center [662, 91] width 802 height 20
click at [935, 28] on icon at bounding box center [936, 29] width 9 height 7
click at [1042, 28] on button "Buy credits" at bounding box center [1031, 29] width 52 height 16
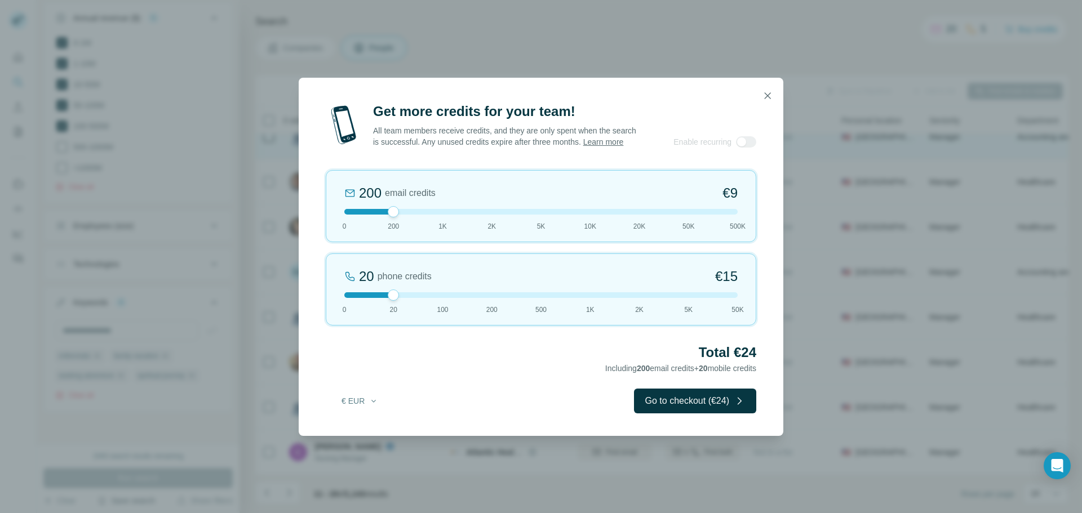
drag, startPoint x: 773, startPoint y: 90, endPoint x: 772, endPoint y: 140, distance: 50.2
click at [773, 91] on icon "button" at bounding box center [767, 95] width 11 height 11
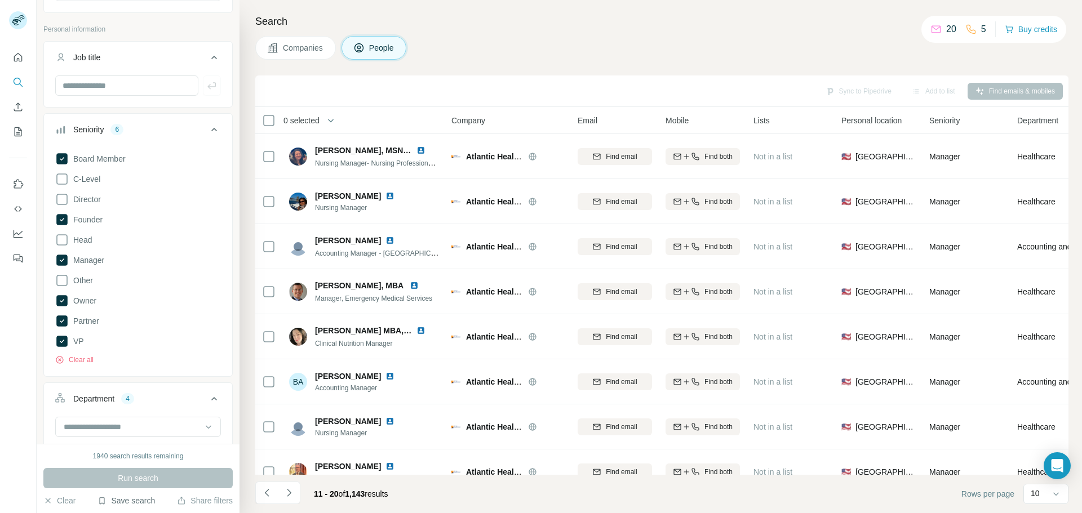
scroll to position [106, 0]
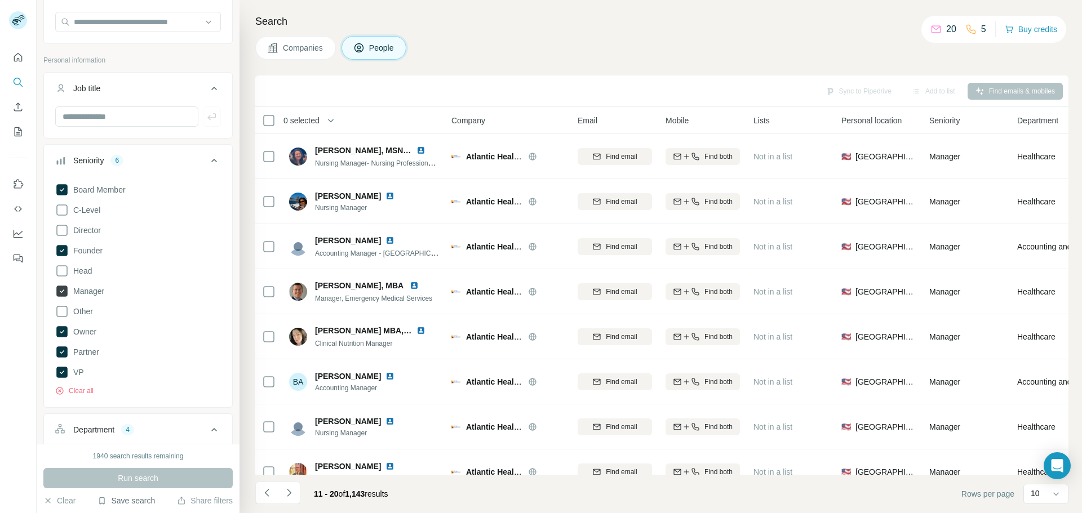
click at [63, 293] on icon at bounding box center [61, 291] width 11 height 11
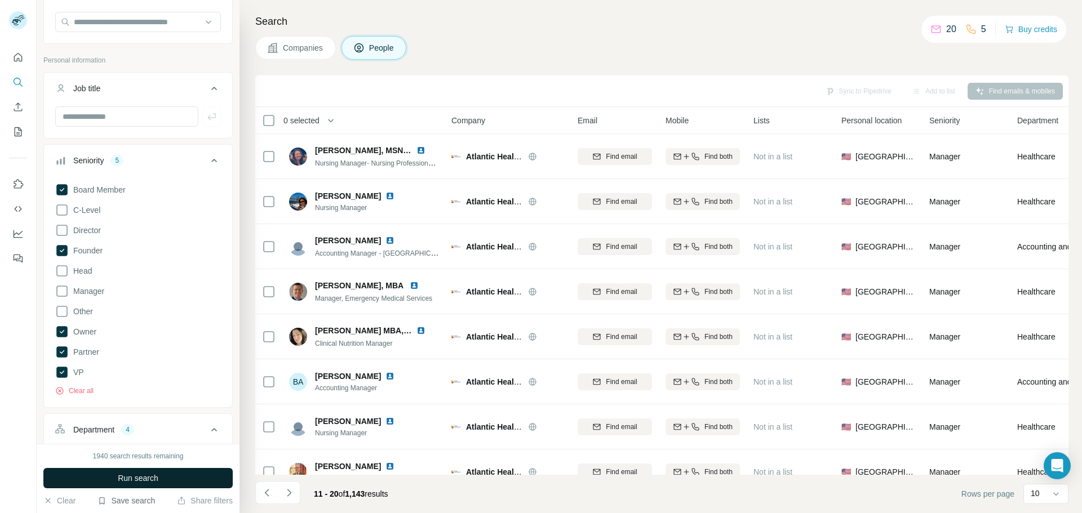
click at [194, 480] on button "Run search" at bounding box center [137, 478] width 189 height 20
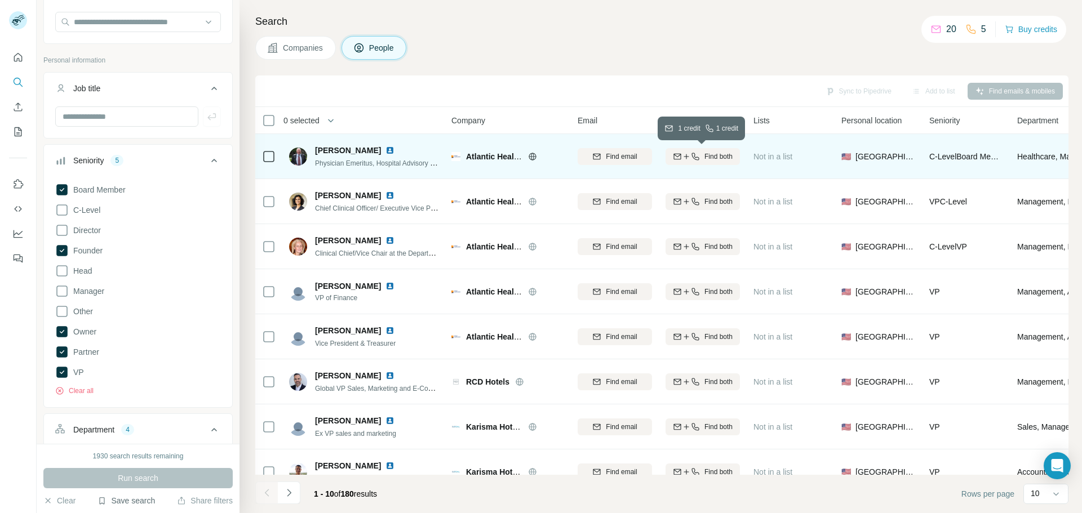
click at [723, 159] on span "Find both" at bounding box center [719, 157] width 28 height 10
click at [773, 156] on span "1 list" at bounding box center [777, 155] width 14 height 10
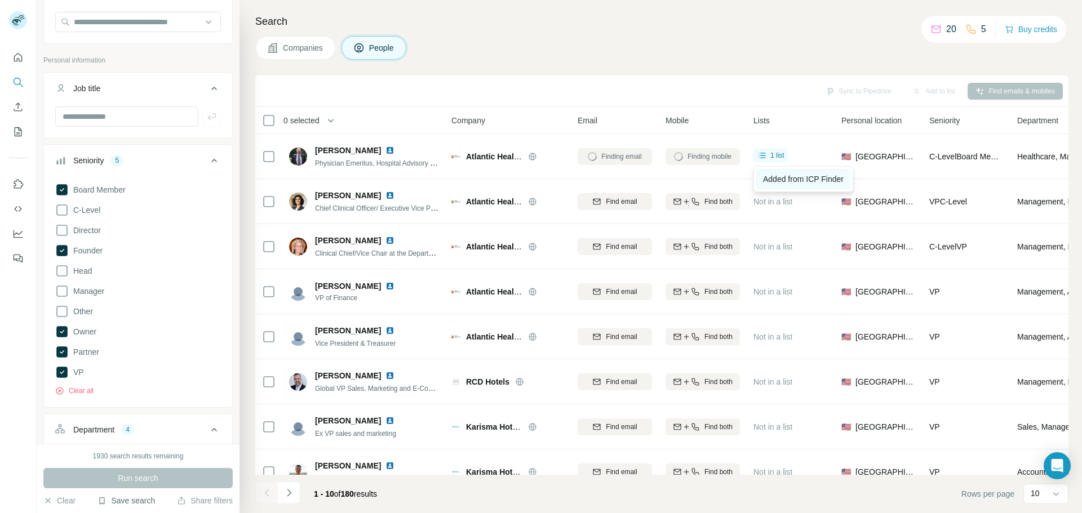
click at [796, 183] on span "Added from ICP Finder" at bounding box center [803, 179] width 81 height 9
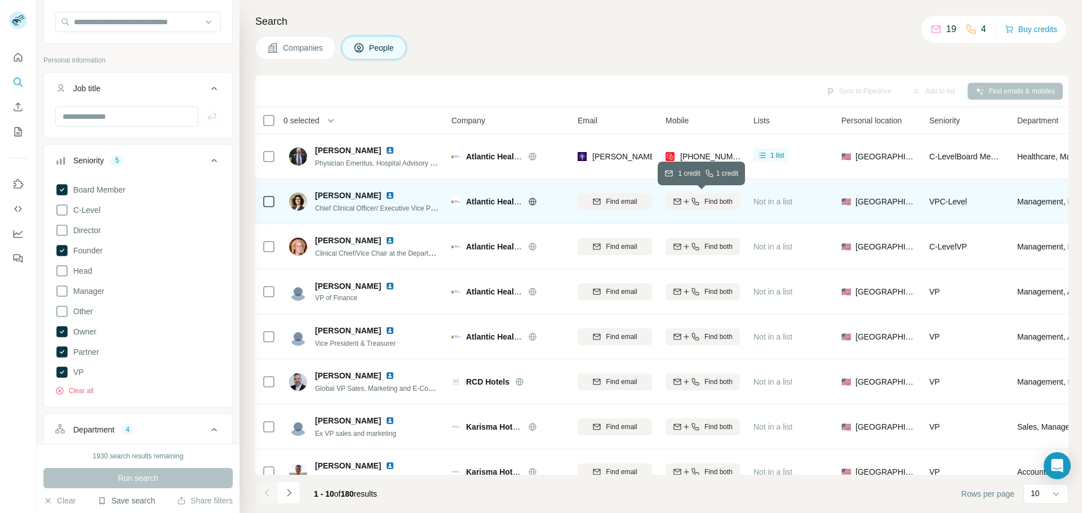
click at [689, 202] on icon "button" at bounding box center [686, 201] width 9 height 9
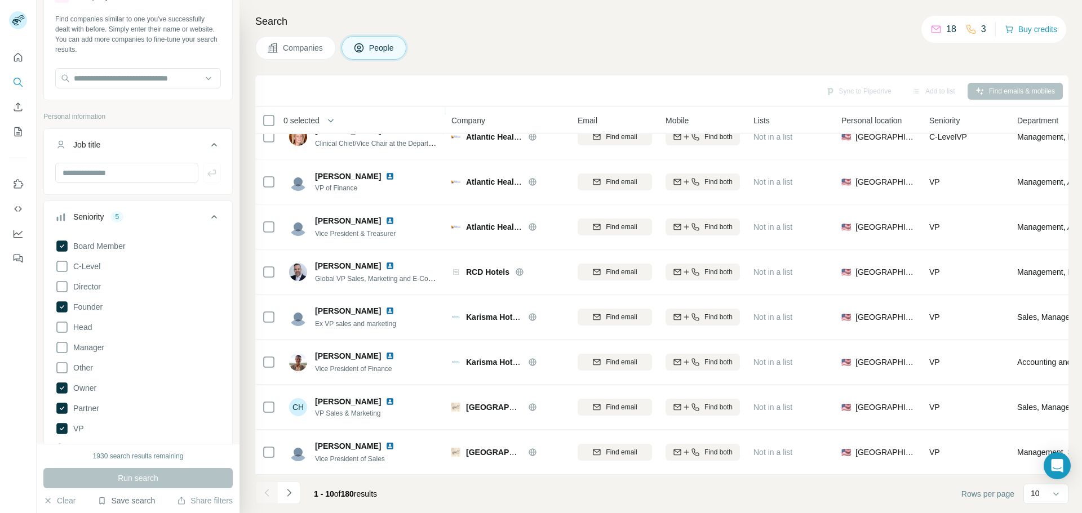
scroll to position [106, 0]
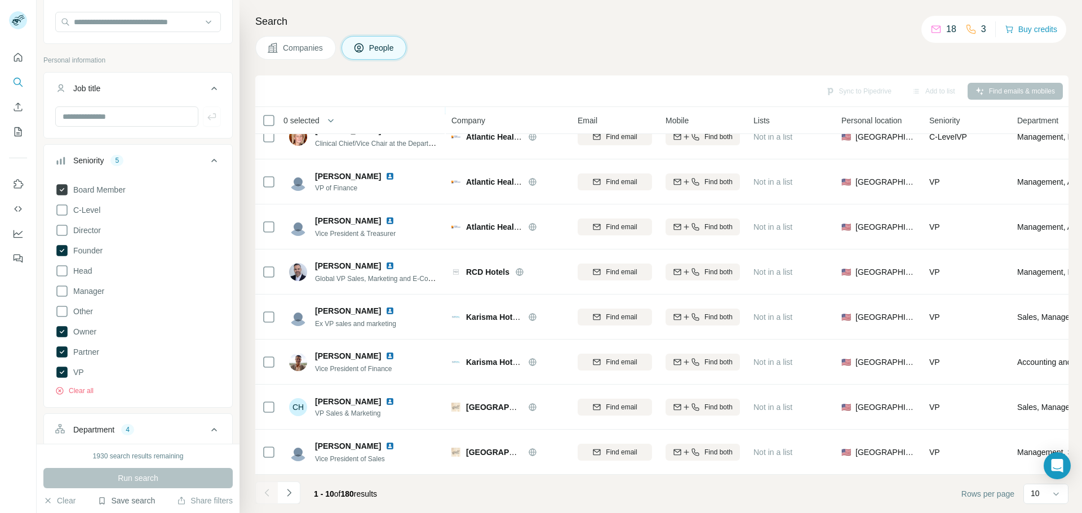
click at [63, 189] on icon at bounding box center [61, 189] width 11 height 11
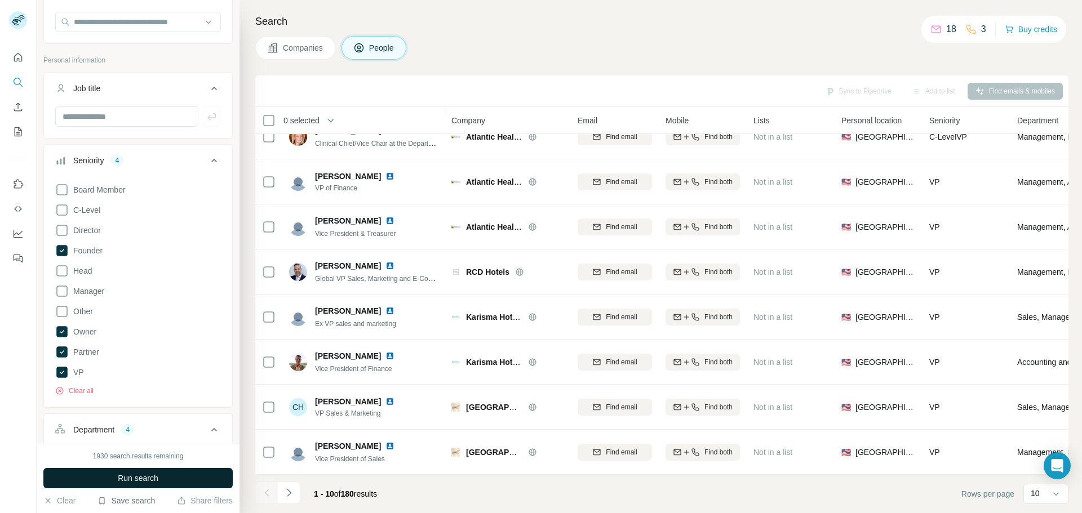
click at [148, 476] on span "Run search" at bounding box center [138, 478] width 41 height 11
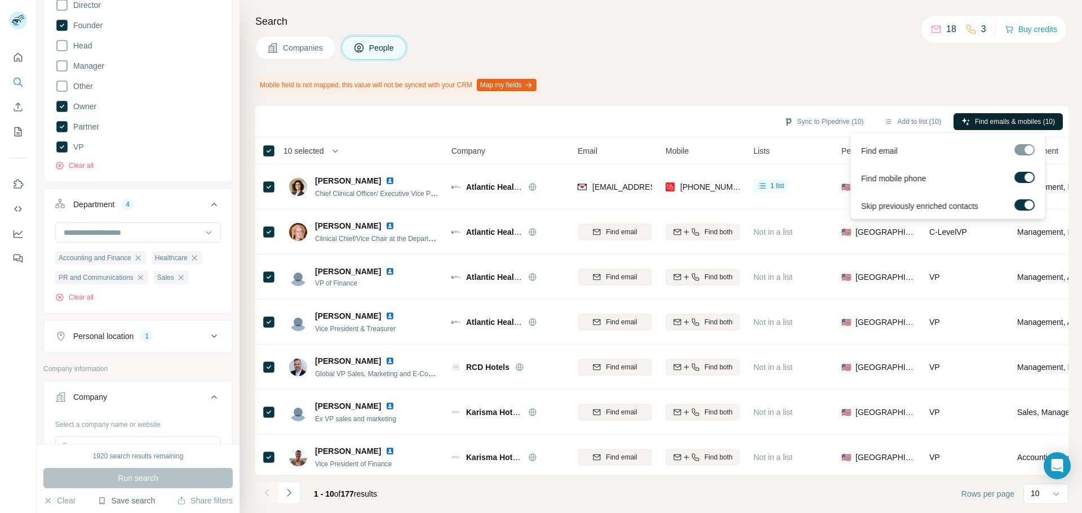
click at [975, 121] on span "Find emails & mobiles (10)" at bounding box center [1015, 122] width 80 height 10
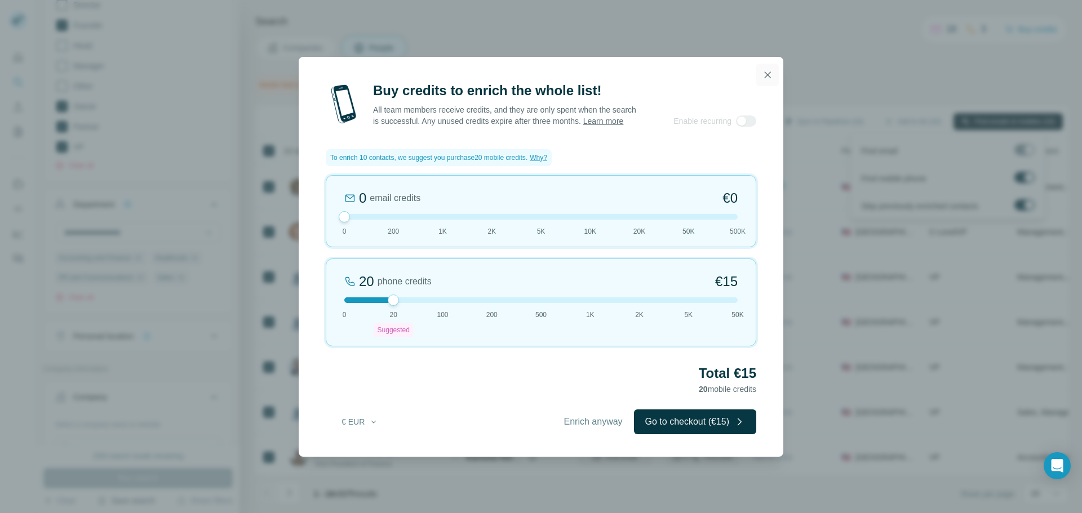
click at [767, 69] on icon "button" at bounding box center [767, 74] width 11 height 11
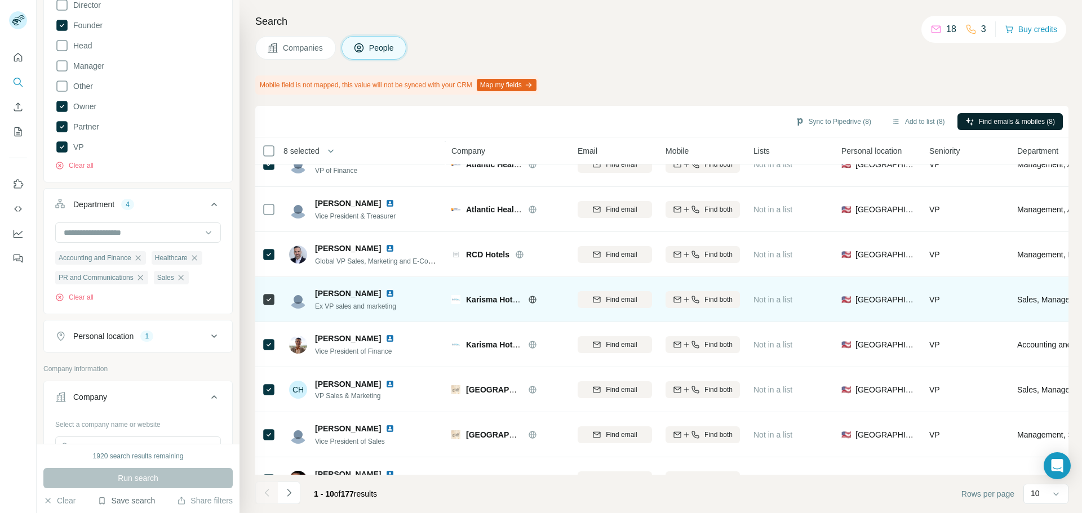
scroll to position [149, 0]
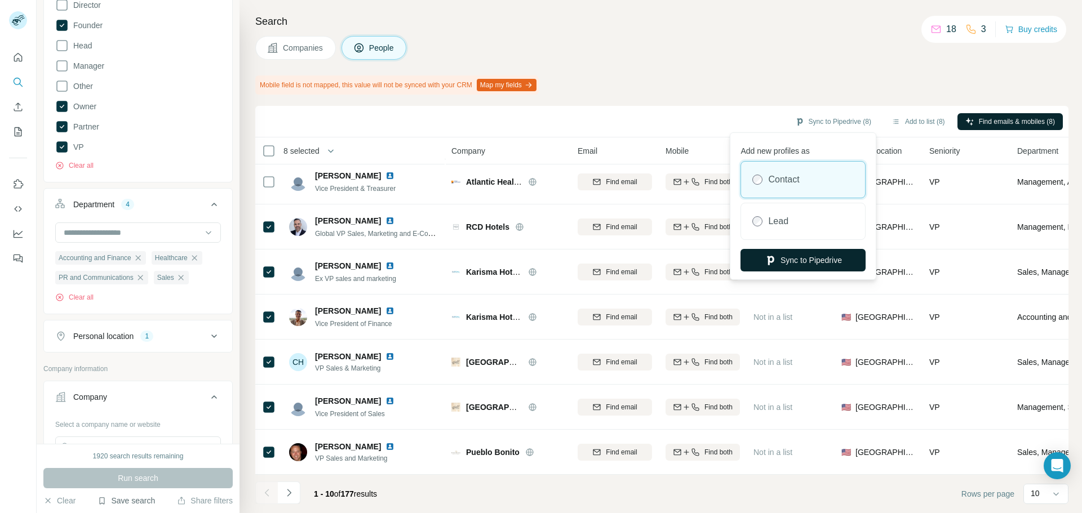
click at [813, 263] on button "Sync to Pipedrive" at bounding box center [803, 260] width 125 height 23
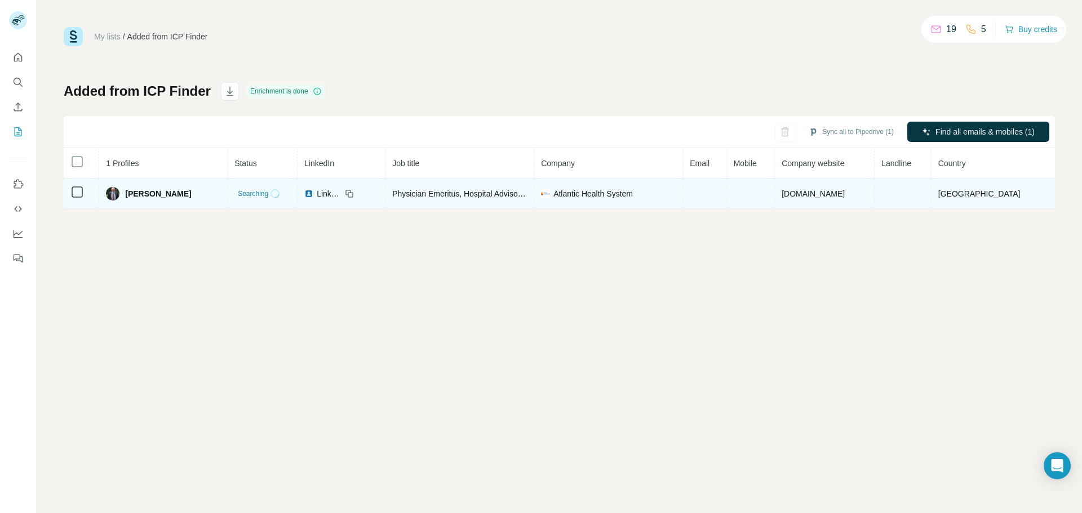
click at [750, 196] on tr "[PERSON_NAME] Searching LinkedIn Physician Emeritus, Hospital Advisory Board, P…" at bounding box center [559, 194] width 991 height 30
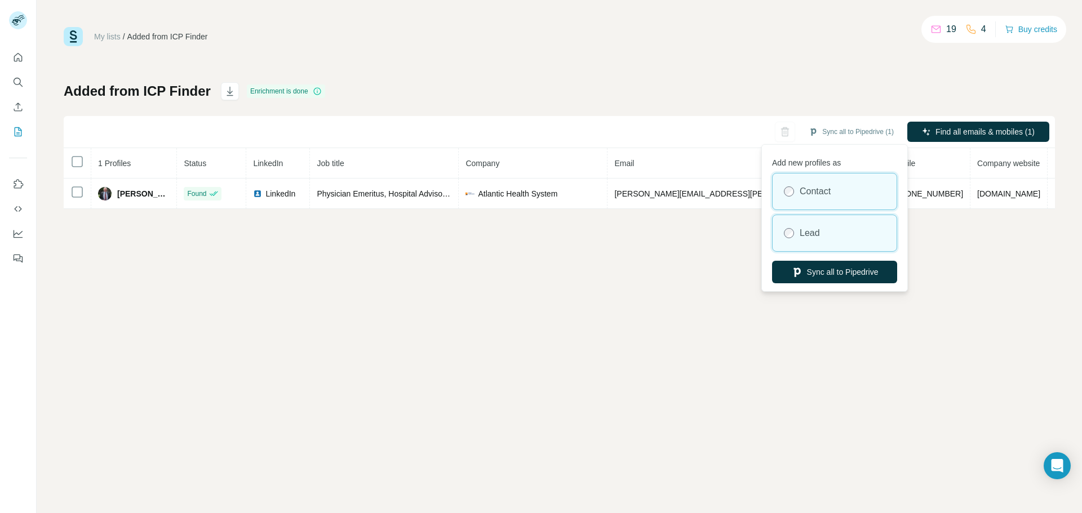
click at [815, 235] on label "Lead" at bounding box center [810, 234] width 20 height 14
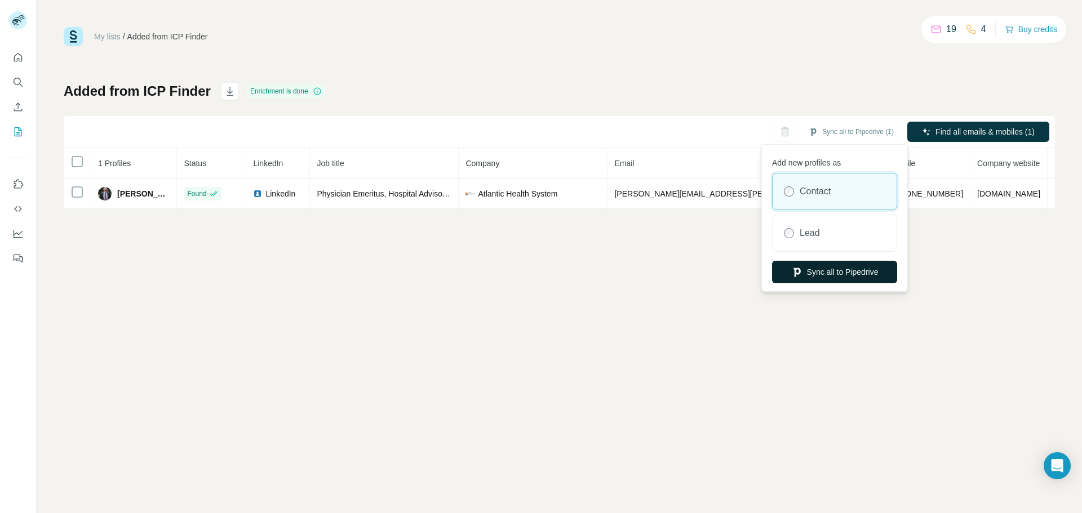
click at [826, 274] on button "Sync all to Pipedrive" at bounding box center [834, 272] width 125 height 23
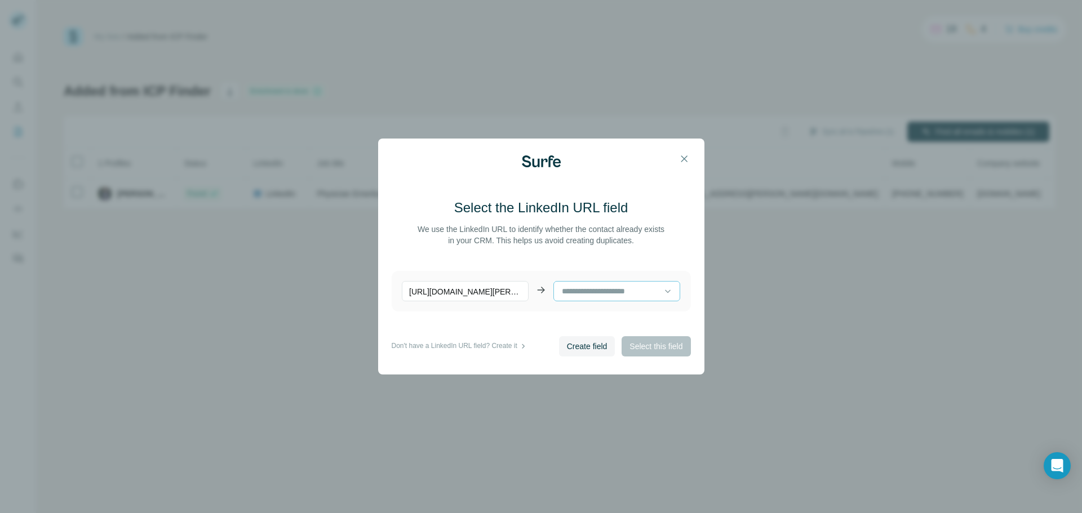
click at [648, 299] on div at bounding box center [612, 291] width 103 height 19
click at [646, 325] on p "No results. Let's try again!" at bounding box center [612, 319] width 91 height 11
click at [587, 348] on span "Create field" at bounding box center [587, 346] width 41 height 11
click at [649, 346] on span "Select this field" at bounding box center [656, 346] width 53 height 11
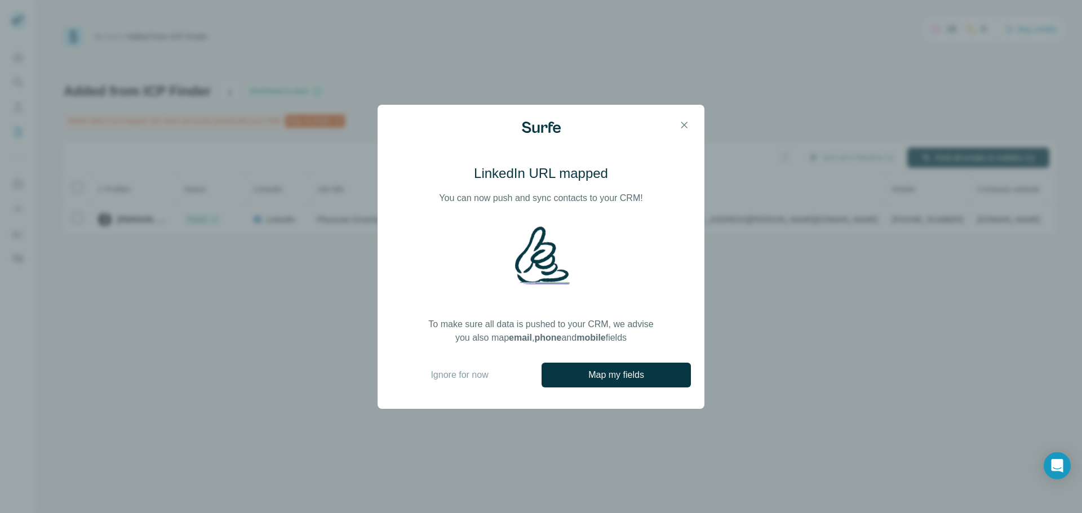
click at [595, 379] on span "Map my fields" at bounding box center [616, 376] width 56 height 14
